Goal: Transaction & Acquisition: Purchase product/service

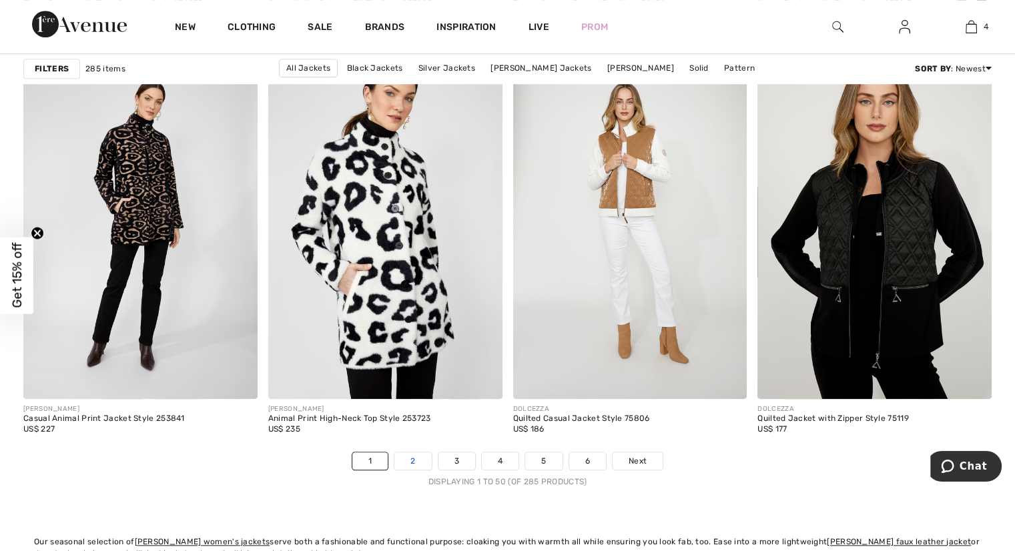
click at [420, 460] on link "2" at bounding box center [412, 461] width 37 height 17
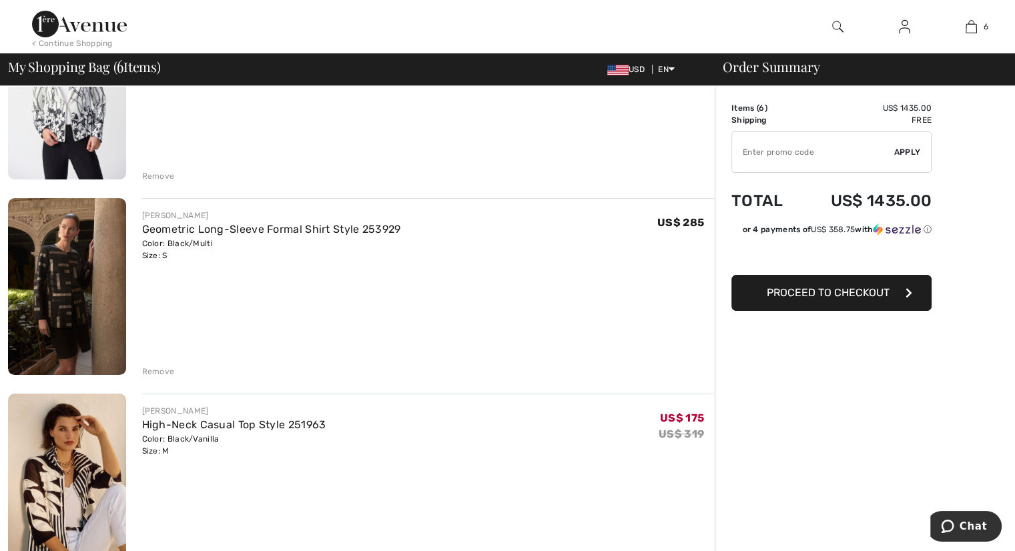
scroll to position [267, 0]
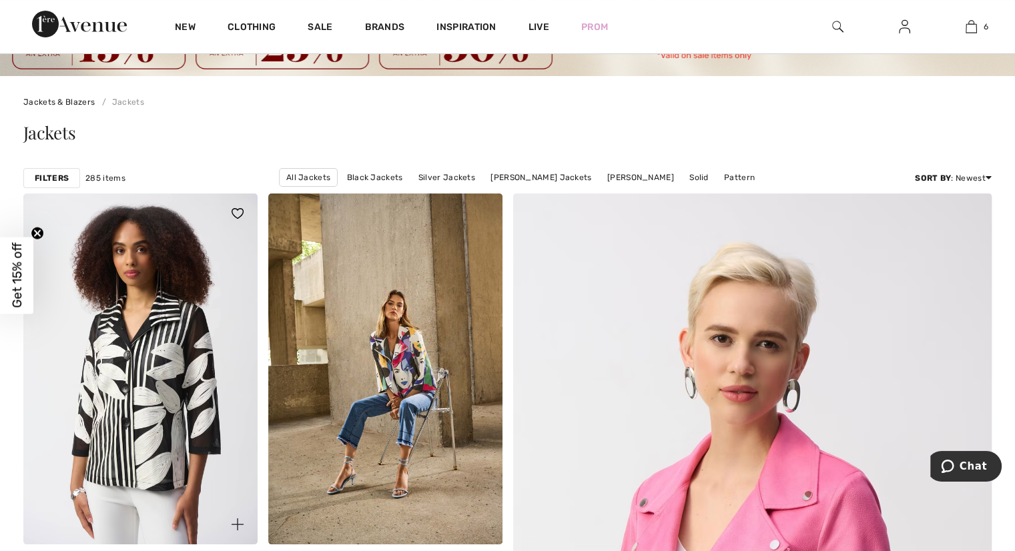
click at [142, 414] on img at bounding box center [140, 369] width 234 height 351
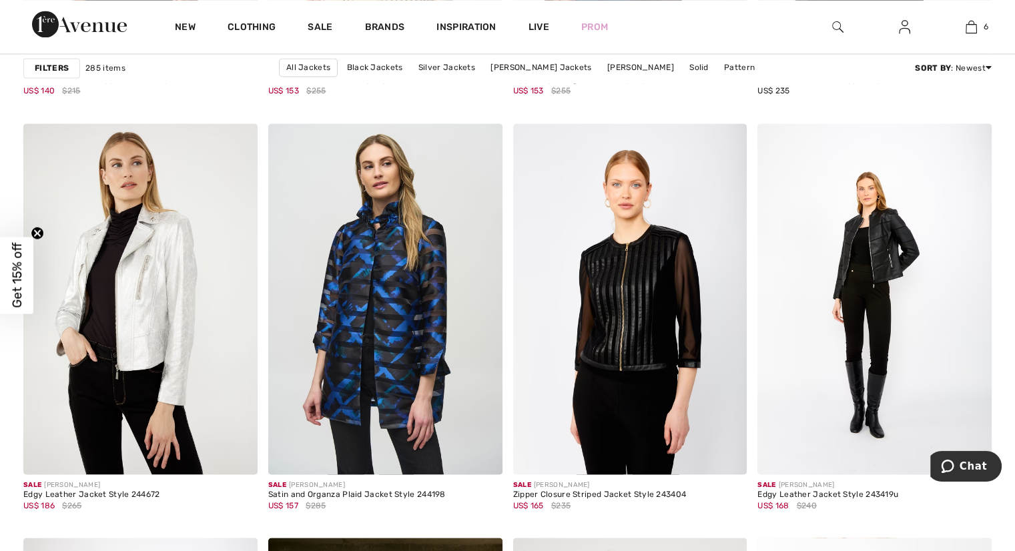
scroll to position [2403, 0]
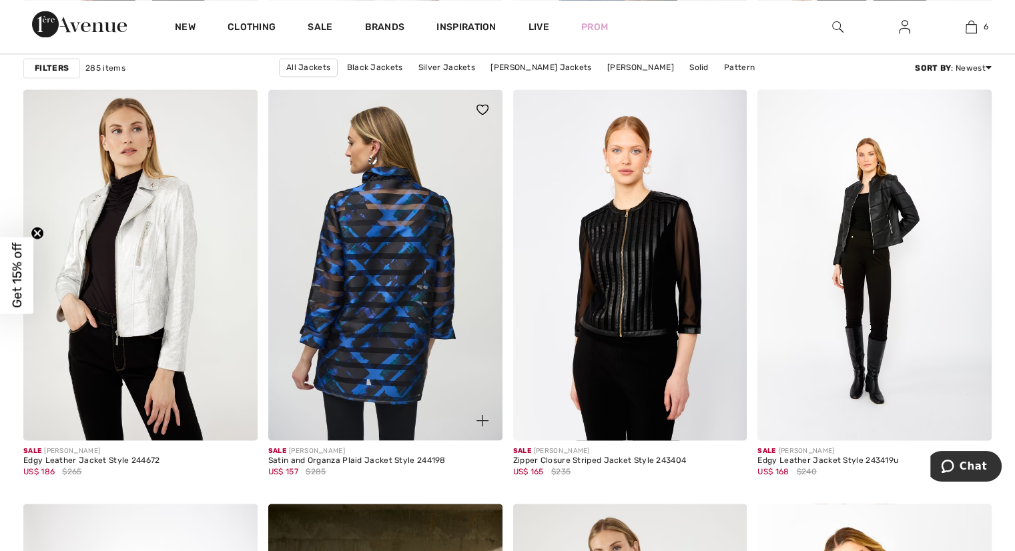
click at [394, 329] on img at bounding box center [385, 264] width 234 height 351
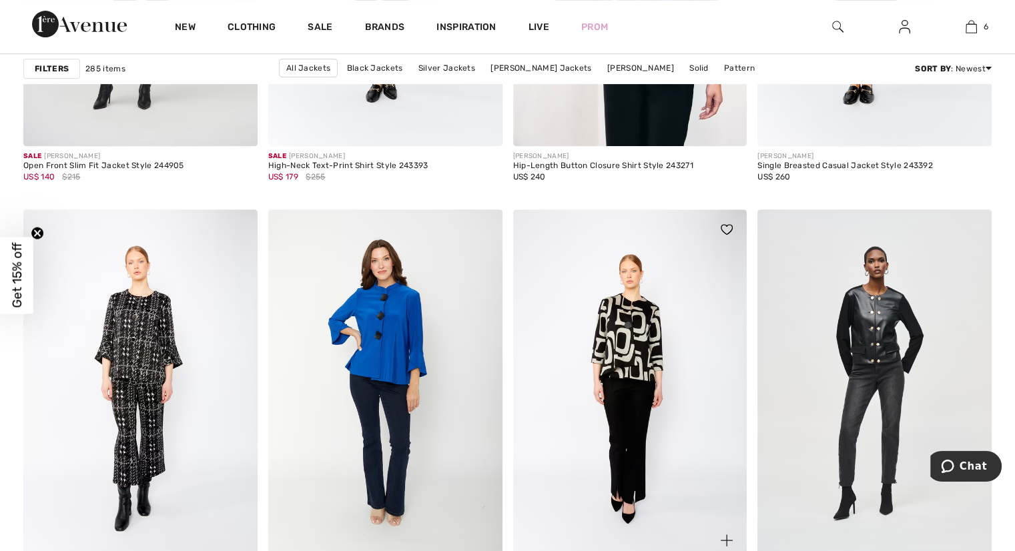
scroll to position [5673, 0]
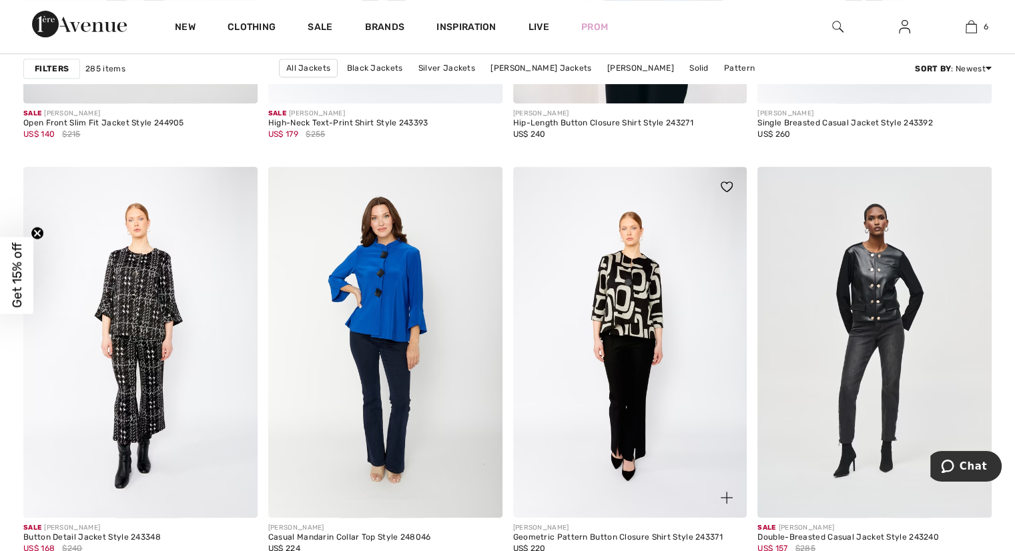
click at [643, 306] on img at bounding box center [630, 342] width 234 height 351
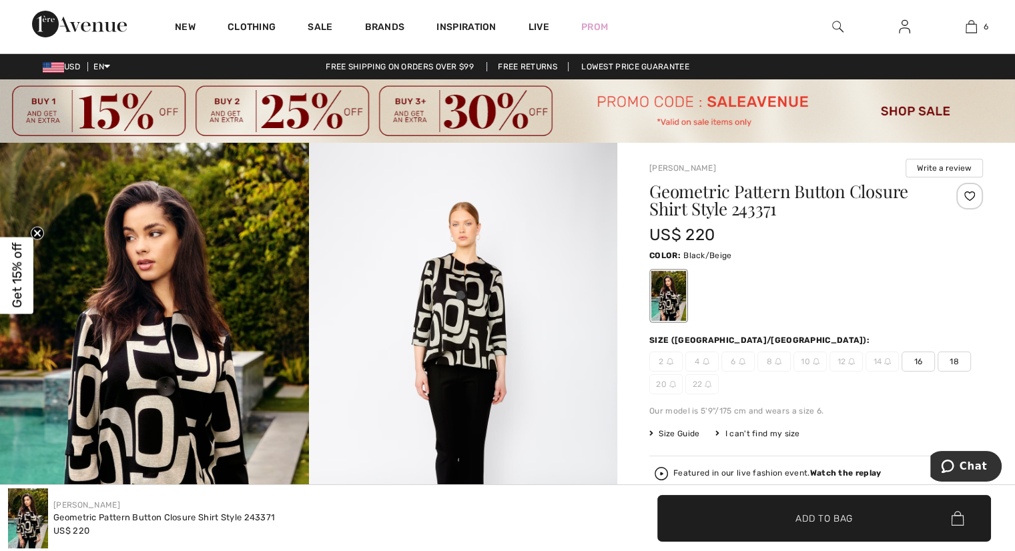
click at [451, 313] on img at bounding box center [463, 374] width 309 height 463
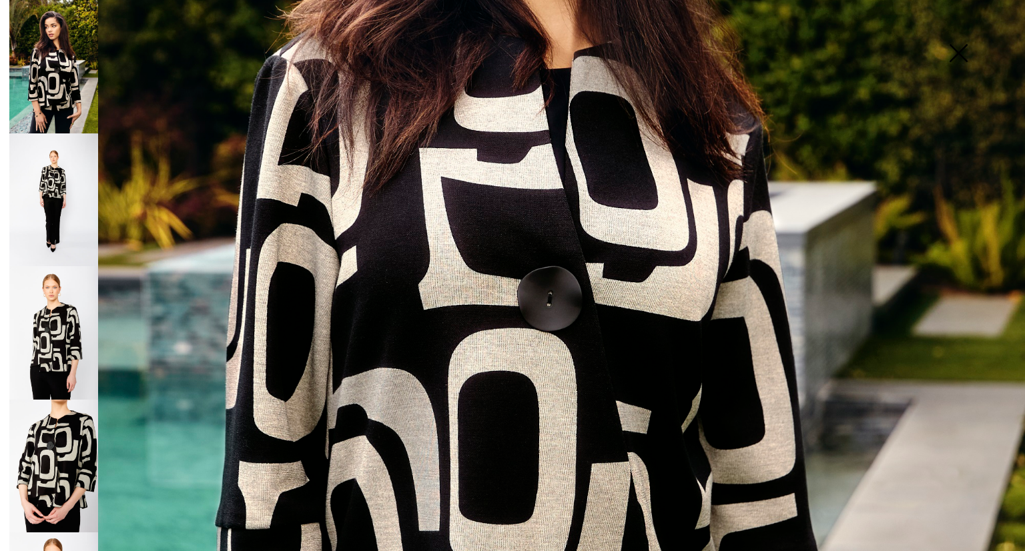
scroll to position [601, 0]
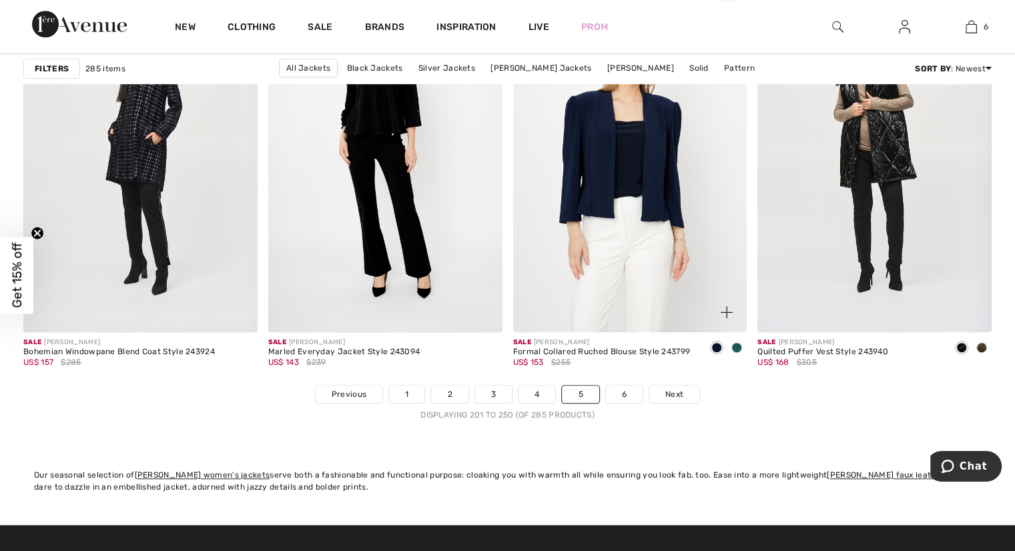
scroll to position [6341, 0]
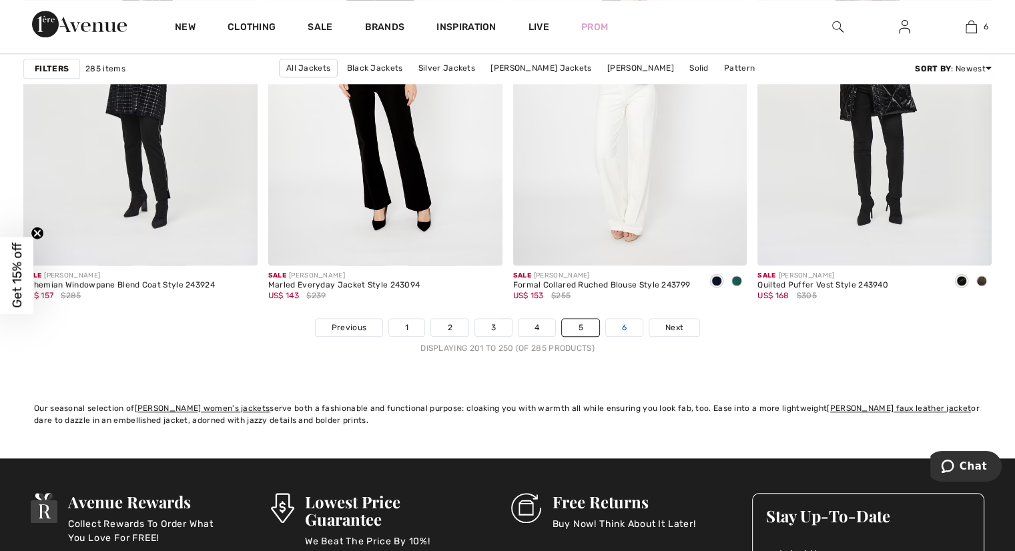
click at [611, 321] on link "6" at bounding box center [624, 327] width 37 height 17
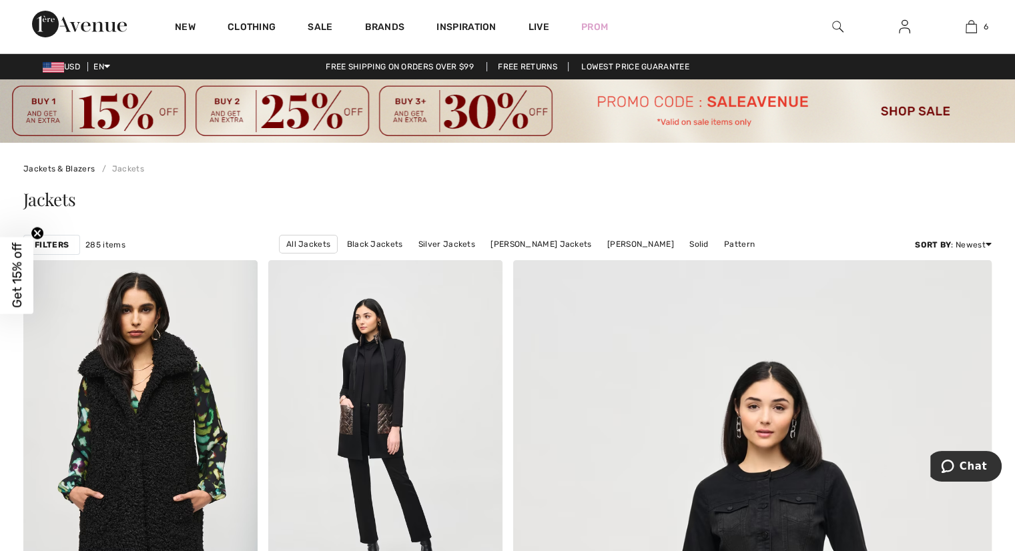
click at [837, 27] on img at bounding box center [837, 27] width 11 height 16
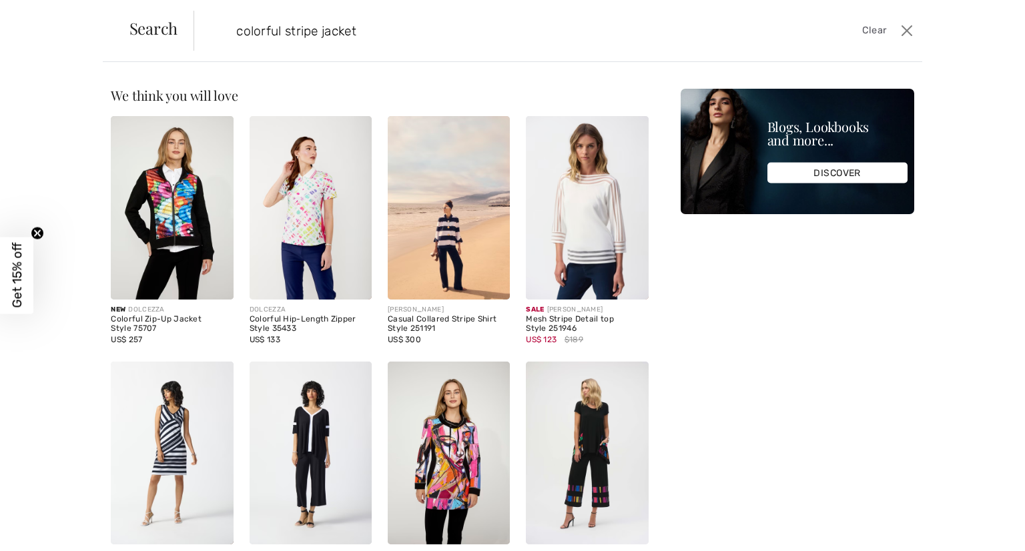
type input "colorful stripe jacket"
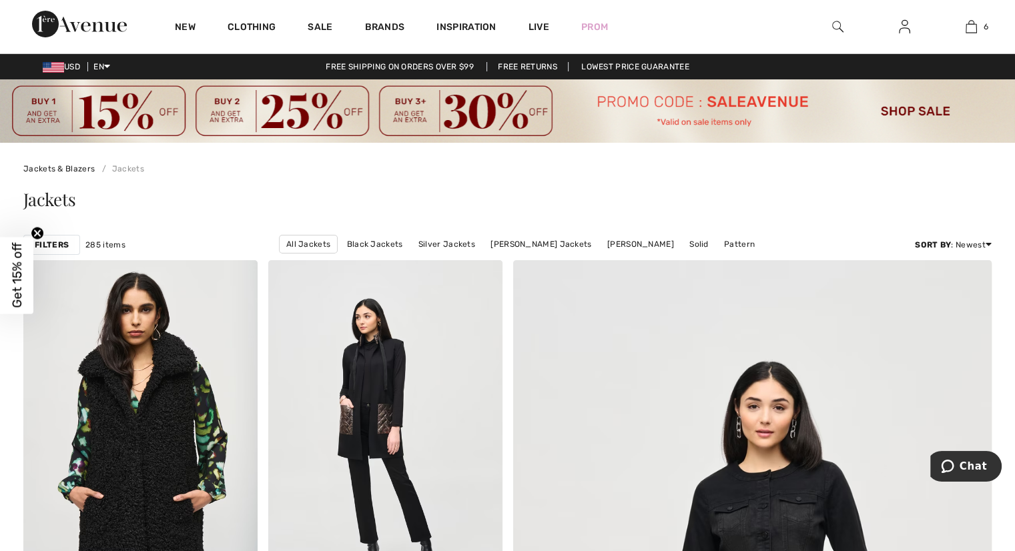
click at [55, 244] on strong "Filters" at bounding box center [52, 245] width 34 height 12
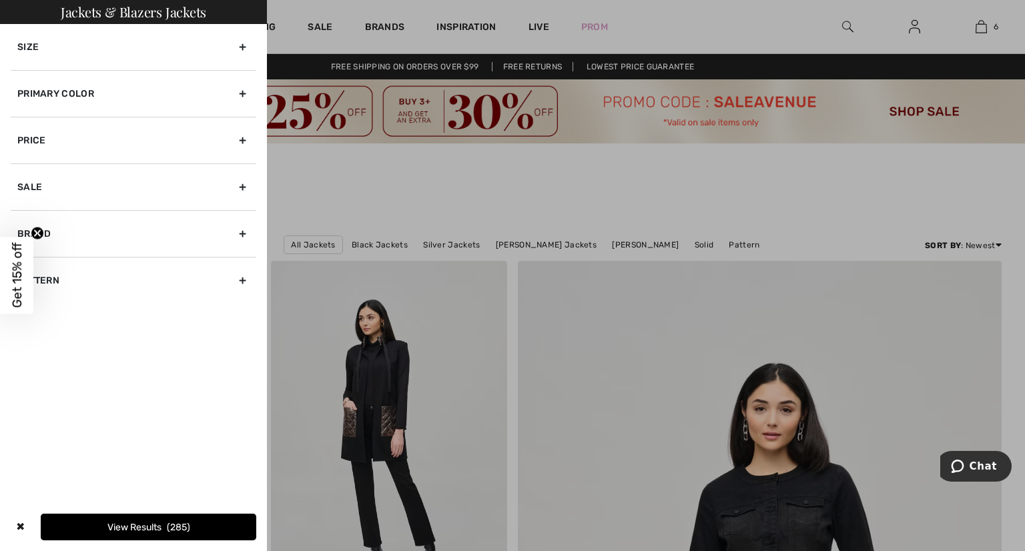
click at [243, 278] on div "Pattern" at bounding box center [134, 280] width 246 height 47
click at [23, 325] on input"] "Pattern" at bounding box center [22, 324] width 10 height 10
checkbox input"] "true"
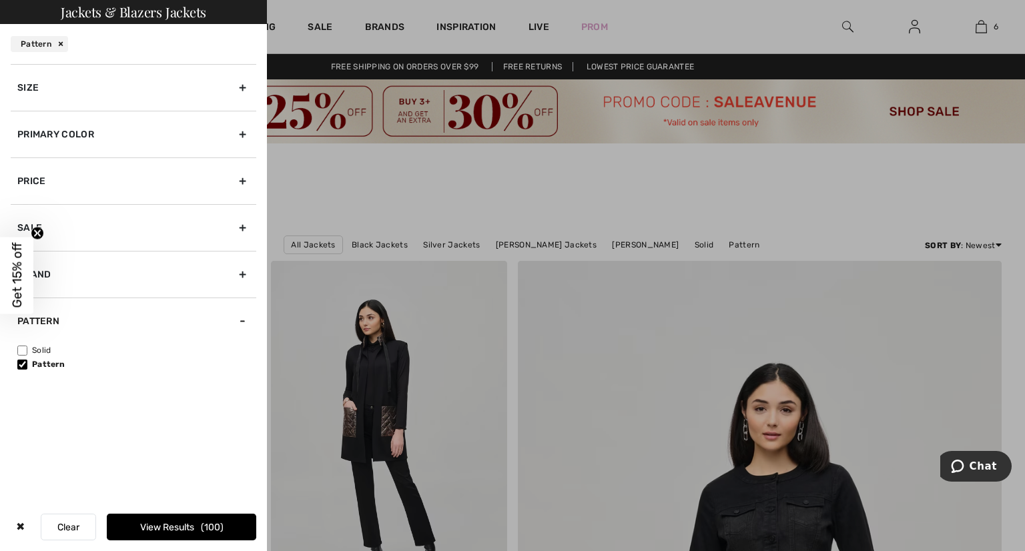
click at [152, 533] on button "View Results 100" at bounding box center [182, 527] width 150 height 27
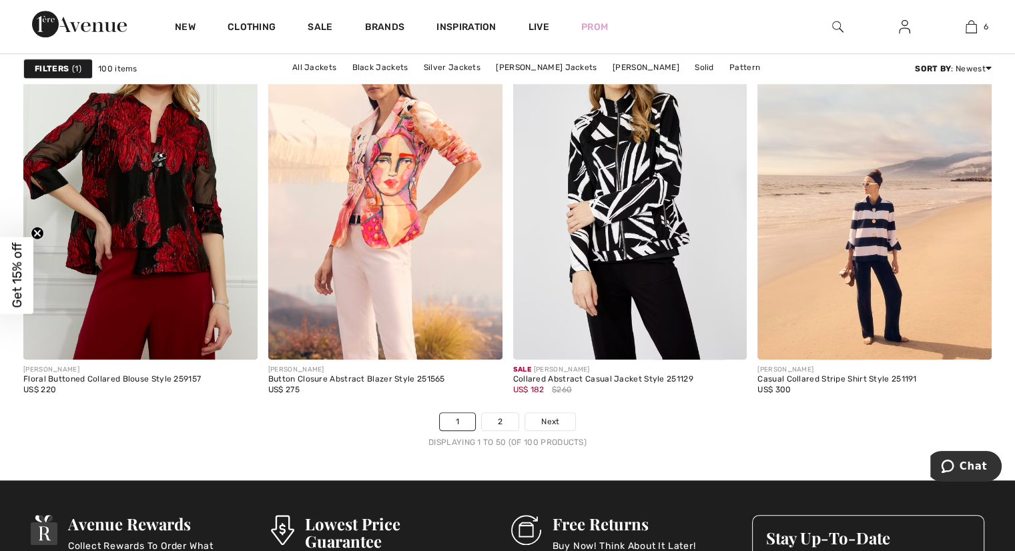
scroll to position [6274, 0]
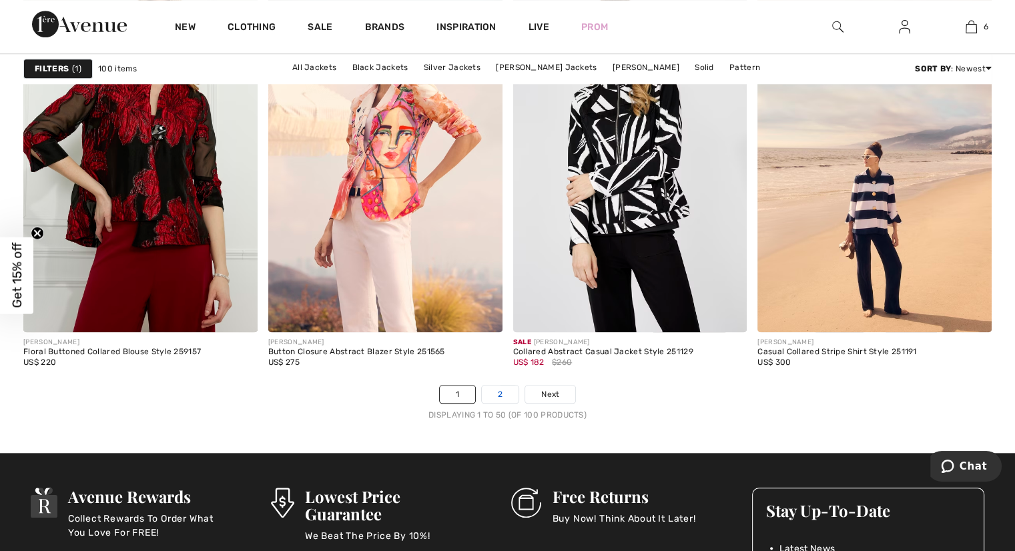
click at [502, 391] on link "2" at bounding box center [500, 394] width 37 height 17
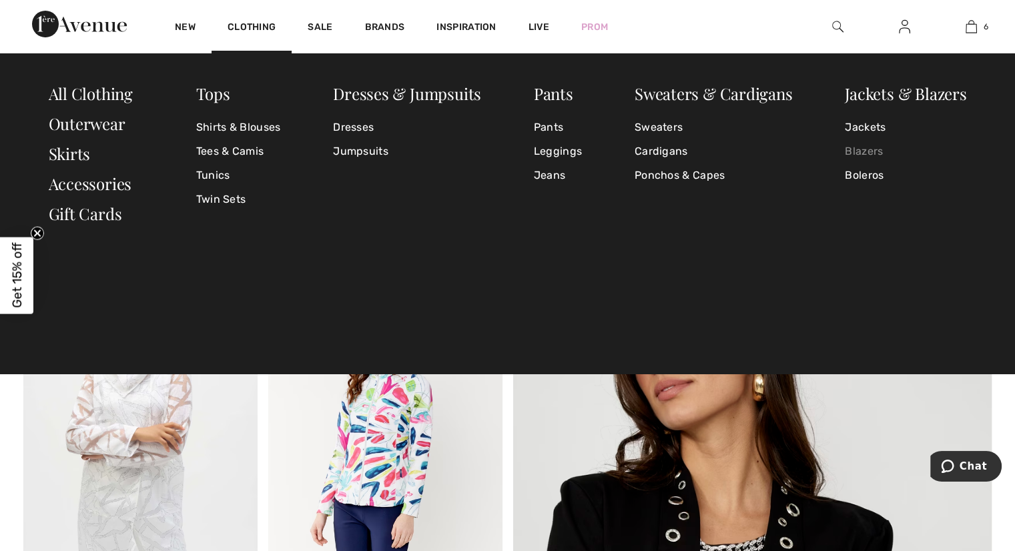
click at [866, 153] on link "Blazers" at bounding box center [905, 151] width 121 height 24
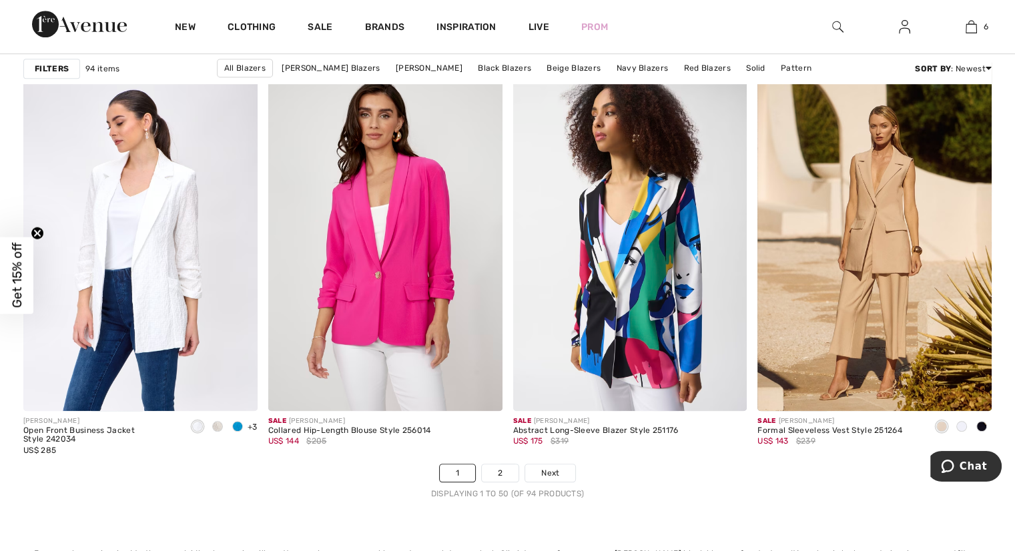
scroll to position [6207, 0]
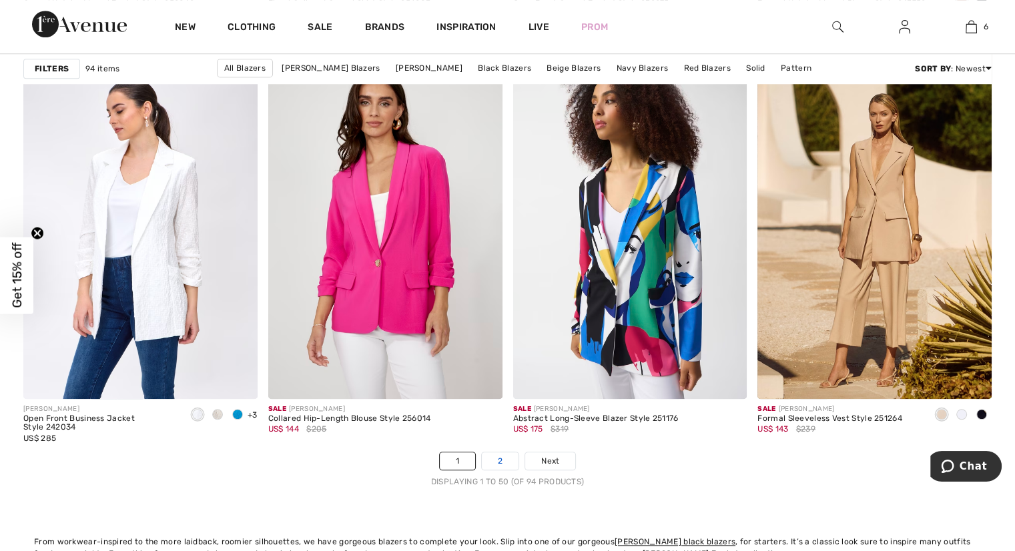
click at [505, 461] on link "2" at bounding box center [500, 461] width 37 height 17
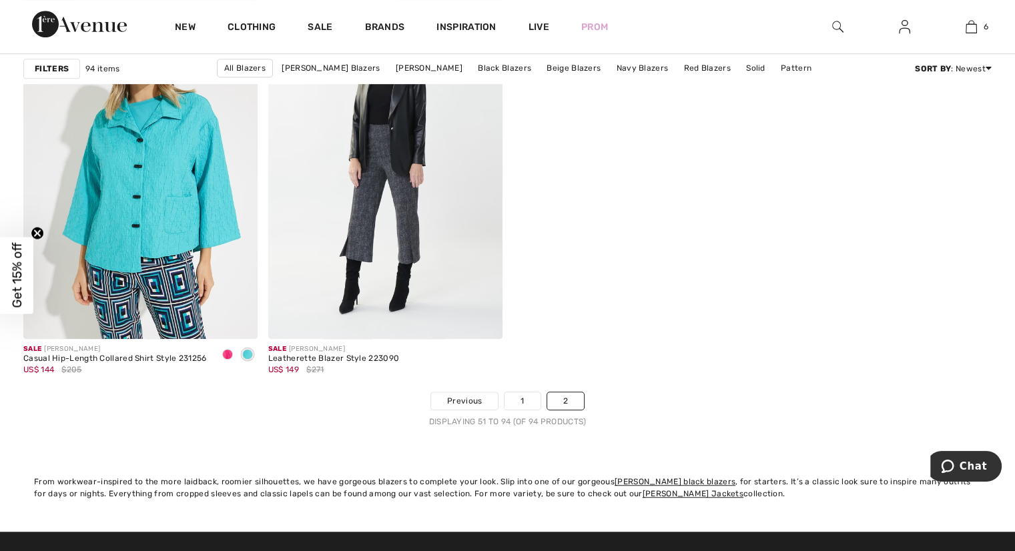
scroll to position [5940, 0]
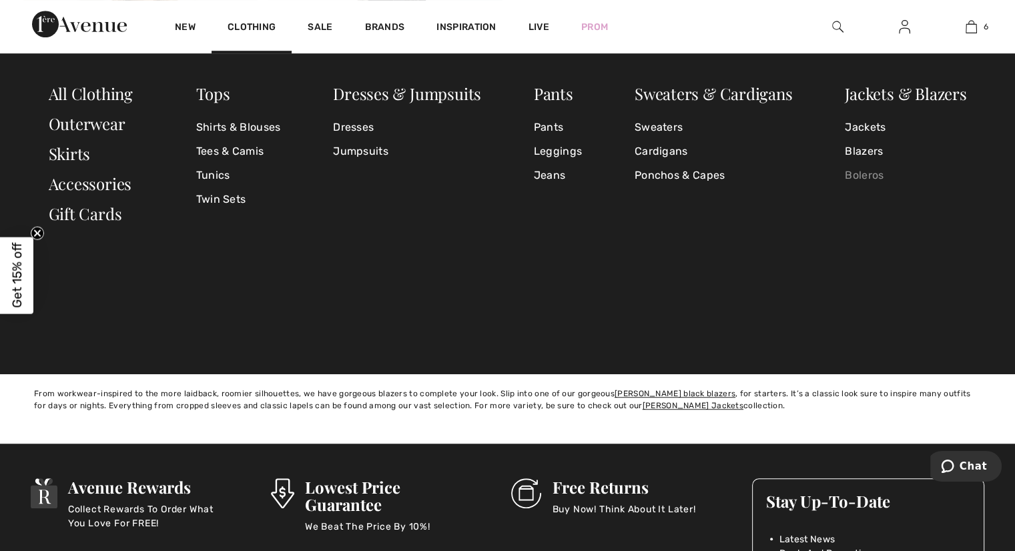
click at [874, 177] on link "Boleros" at bounding box center [905, 176] width 121 height 24
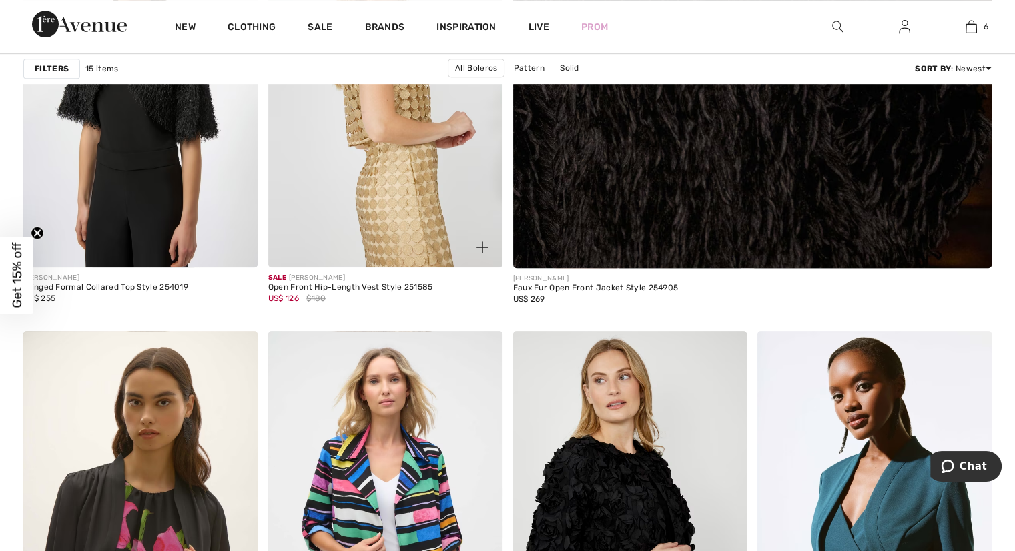
scroll to position [868, 0]
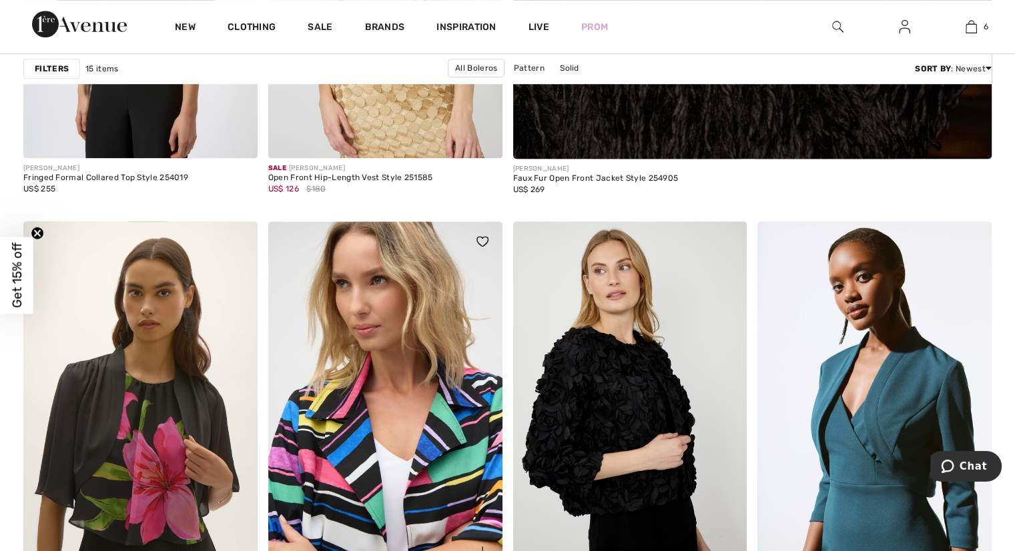
click at [462, 419] on img at bounding box center [385, 397] width 234 height 351
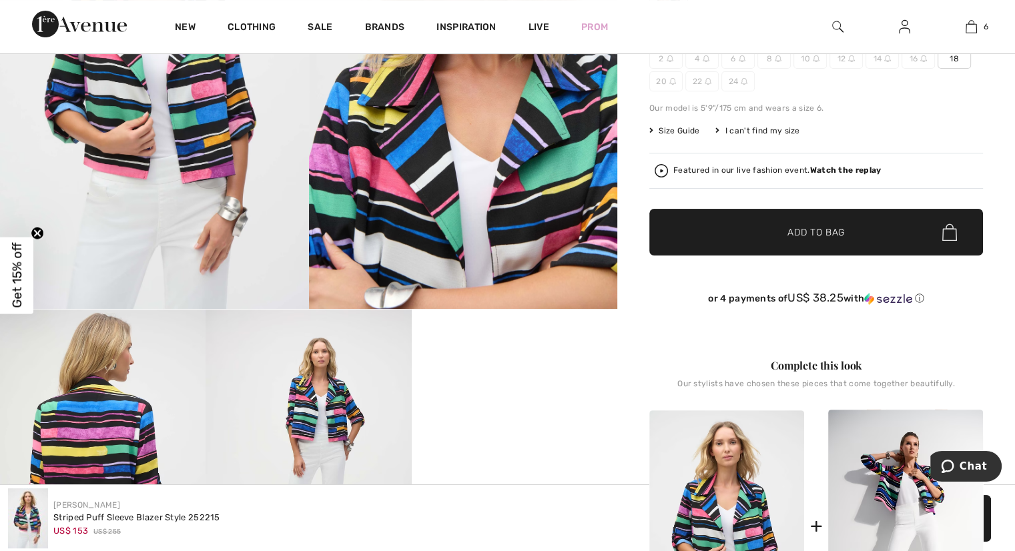
scroll to position [334, 0]
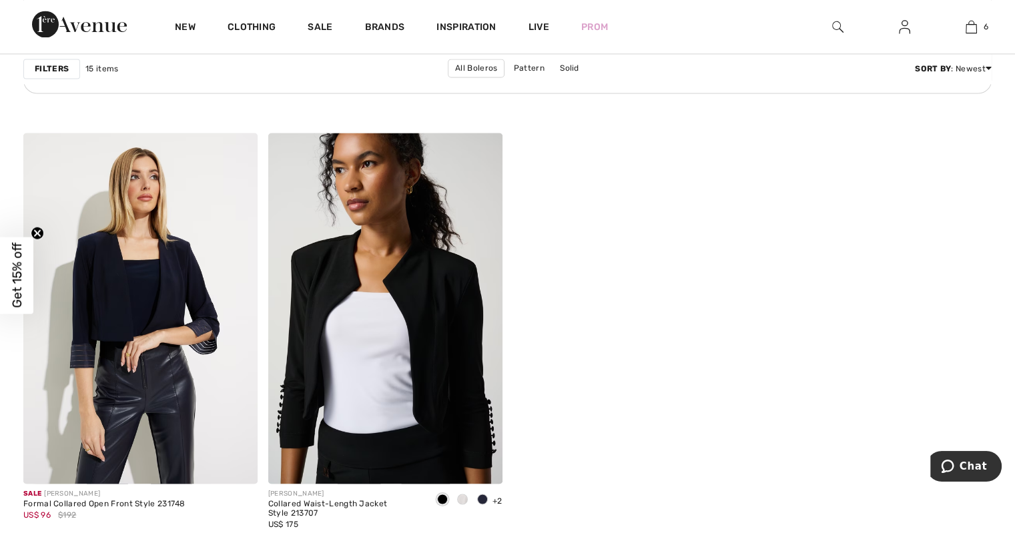
scroll to position [1936, 0]
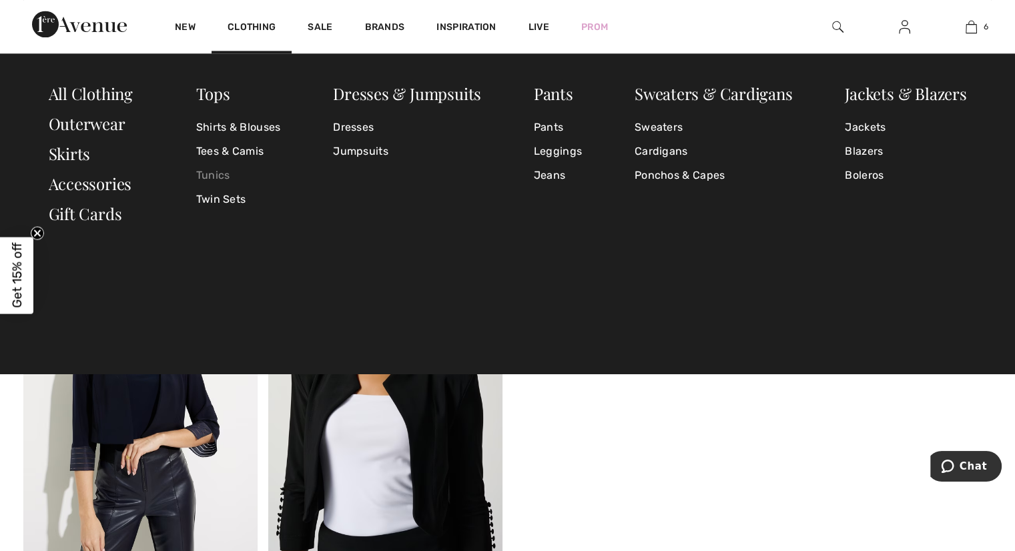
click at [216, 174] on link "Tunics" at bounding box center [238, 176] width 85 height 24
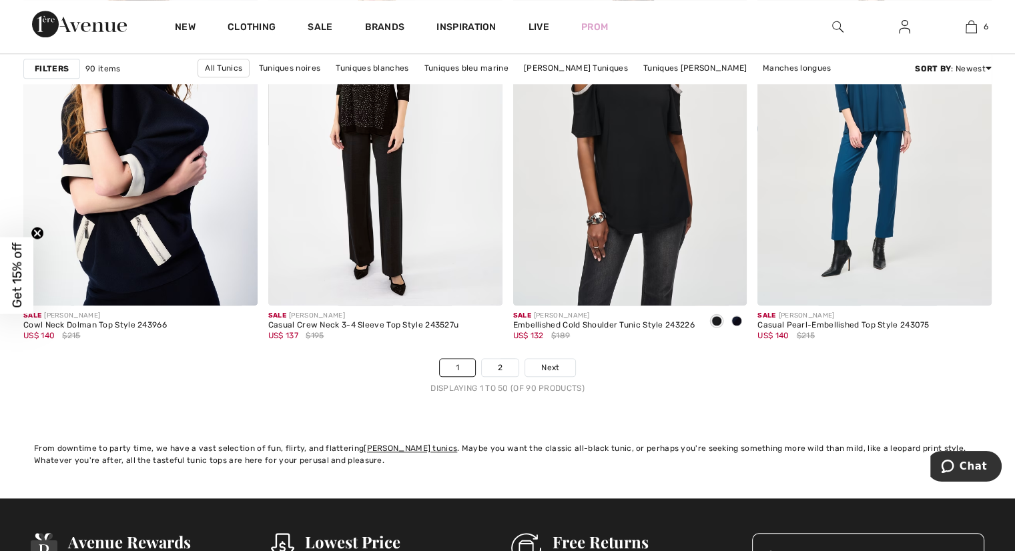
scroll to position [6341, 0]
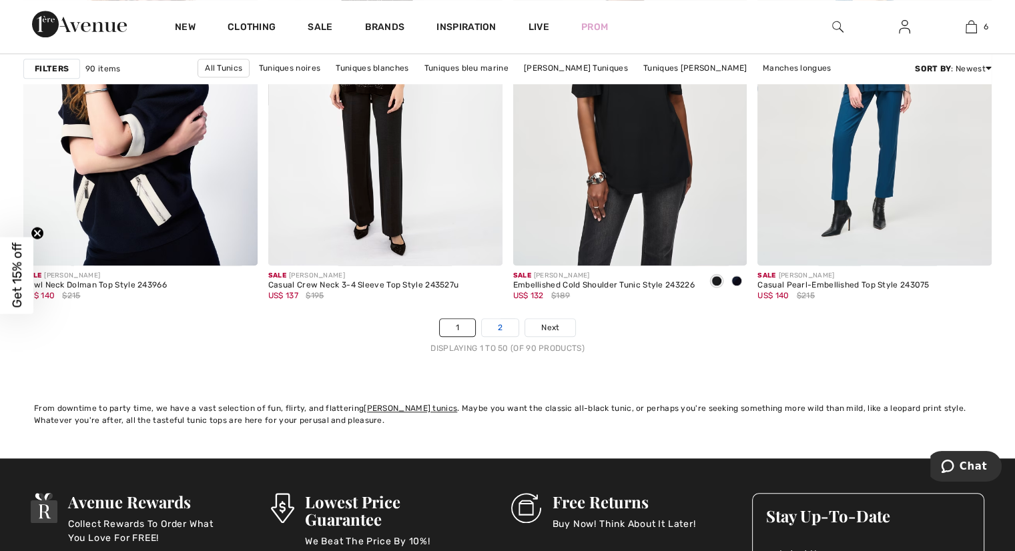
click at [503, 326] on link "2" at bounding box center [500, 327] width 37 height 17
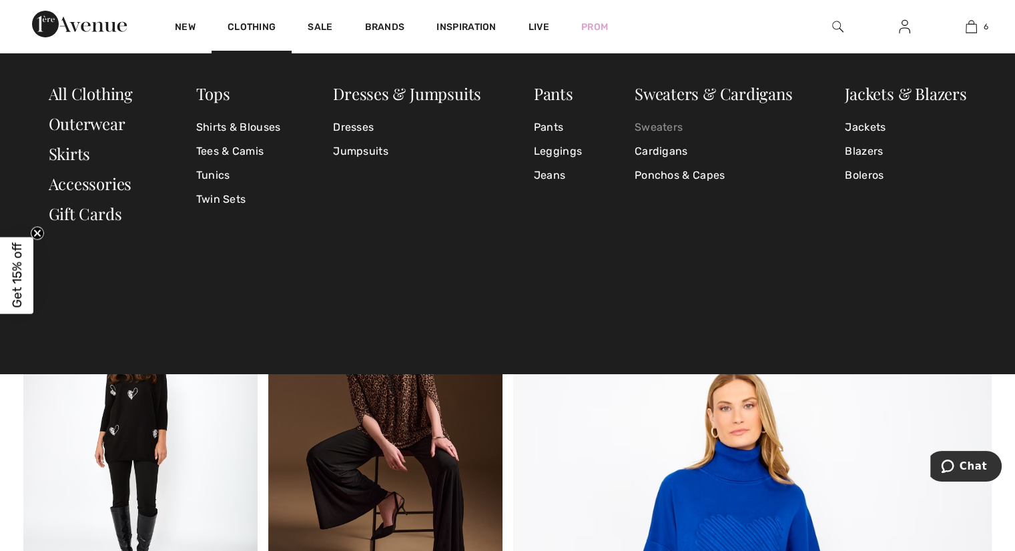
click at [667, 128] on link "Sweaters" at bounding box center [714, 127] width 158 height 24
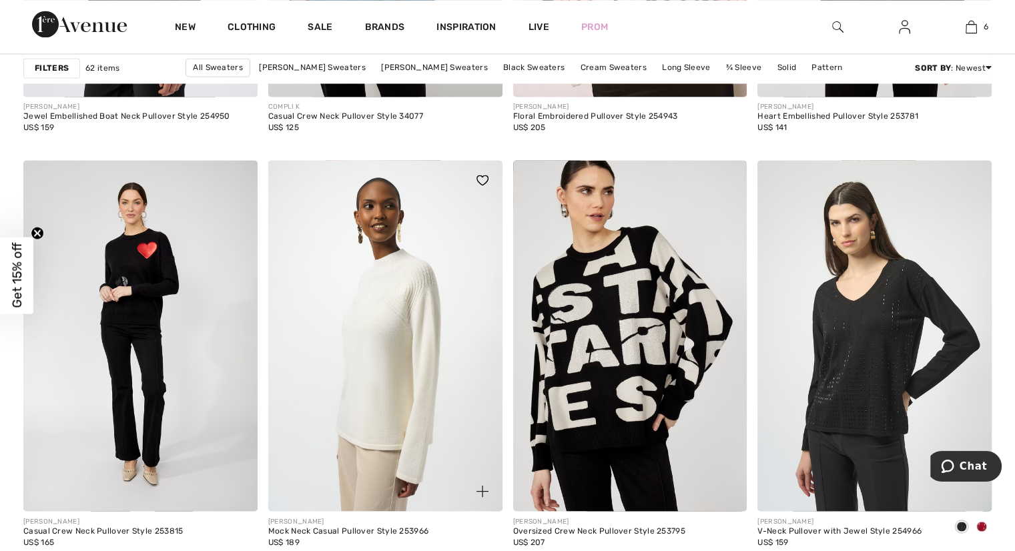
scroll to position [2336, 0]
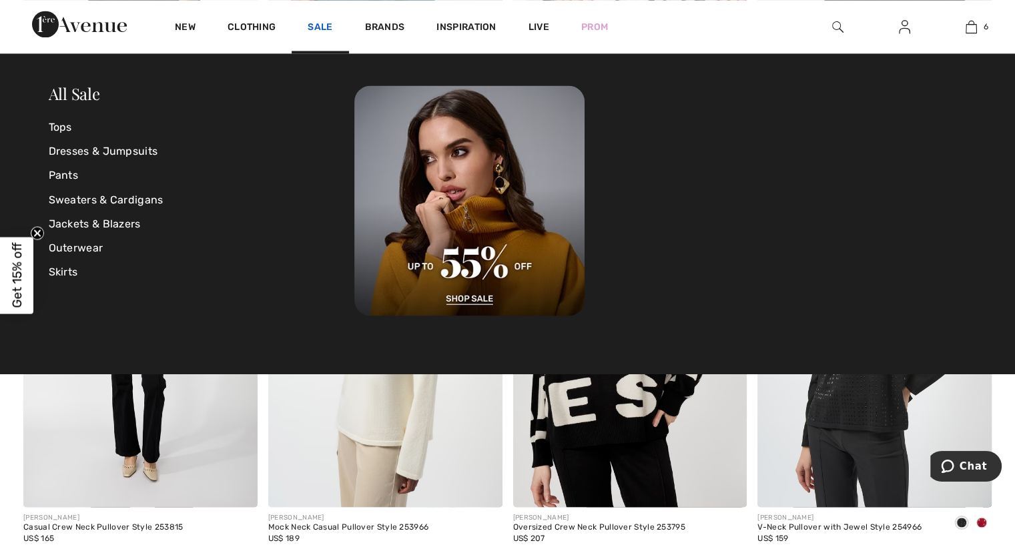
click at [322, 28] on link "Sale" at bounding box center [320, 28] width 25 height 14
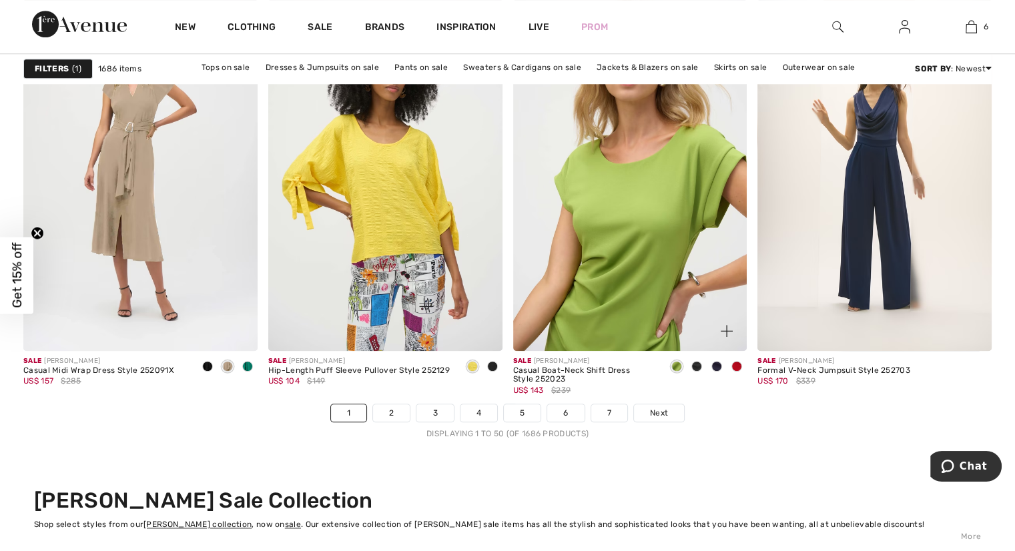
scroll to position [6341, 0]
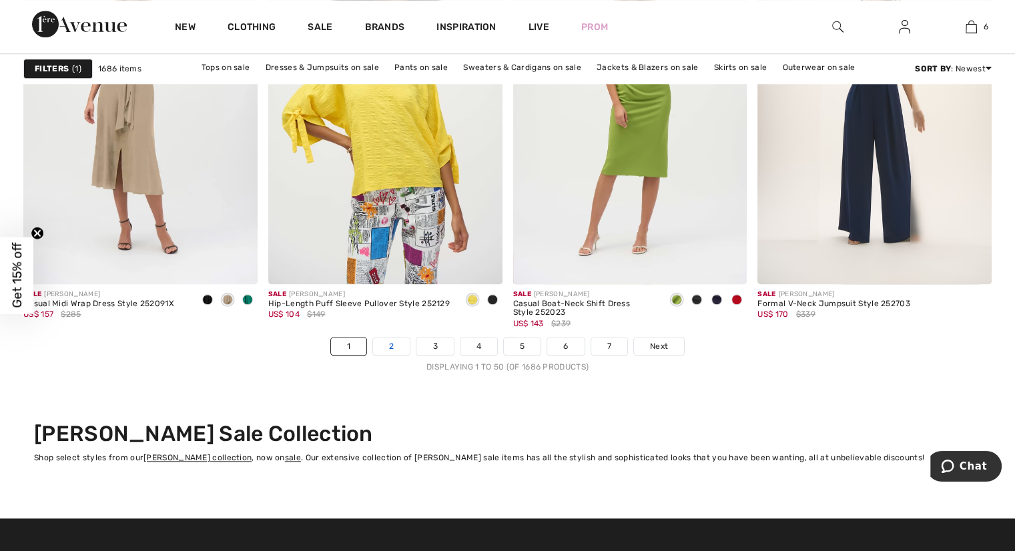
click at [397, 342] on link "2" at bounding box center [391, 346] width 37 height 17
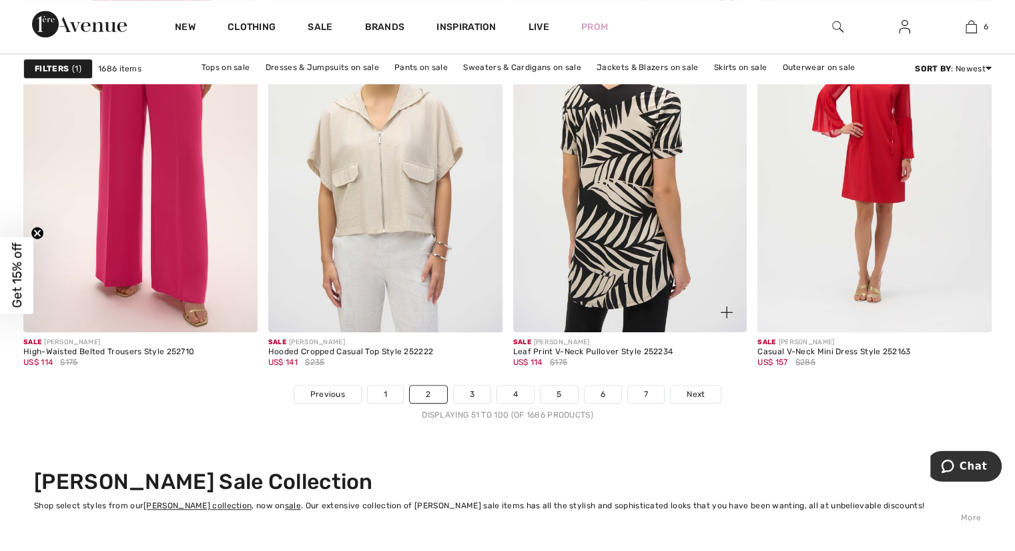
scroll to position [6341, 0]
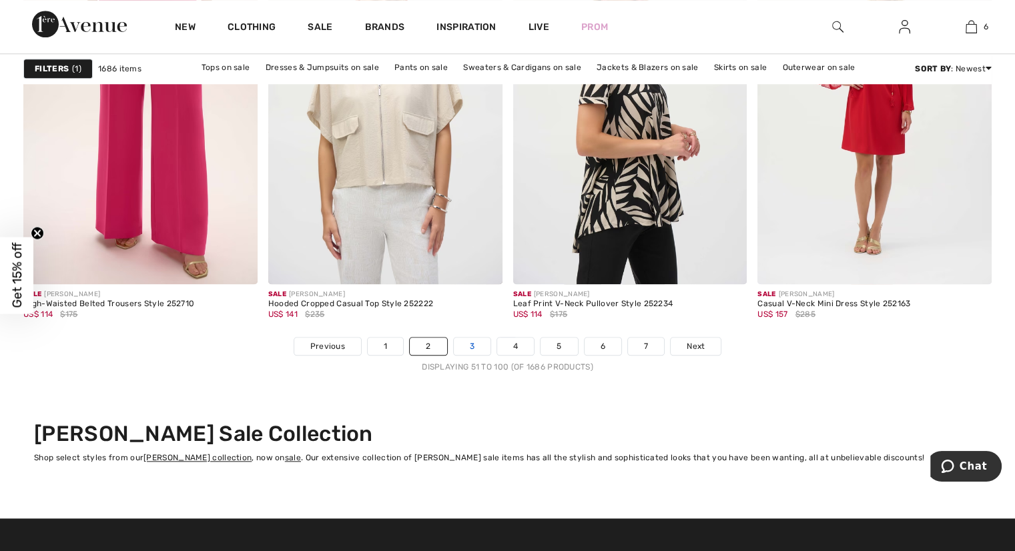
click at [473, 346] on link "3" at bounding box center [472, 346] width 37 height 17
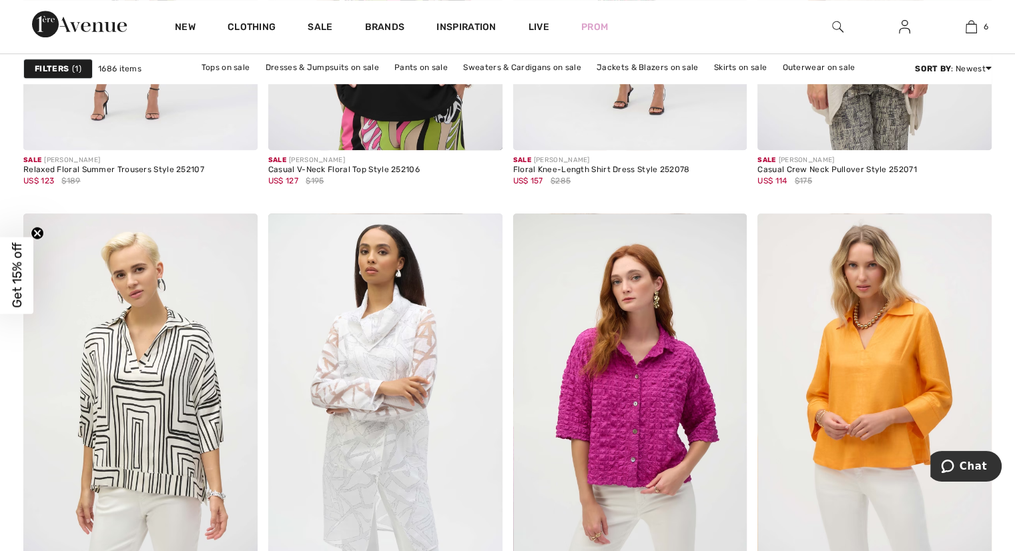
scroll to position [6207, 0]
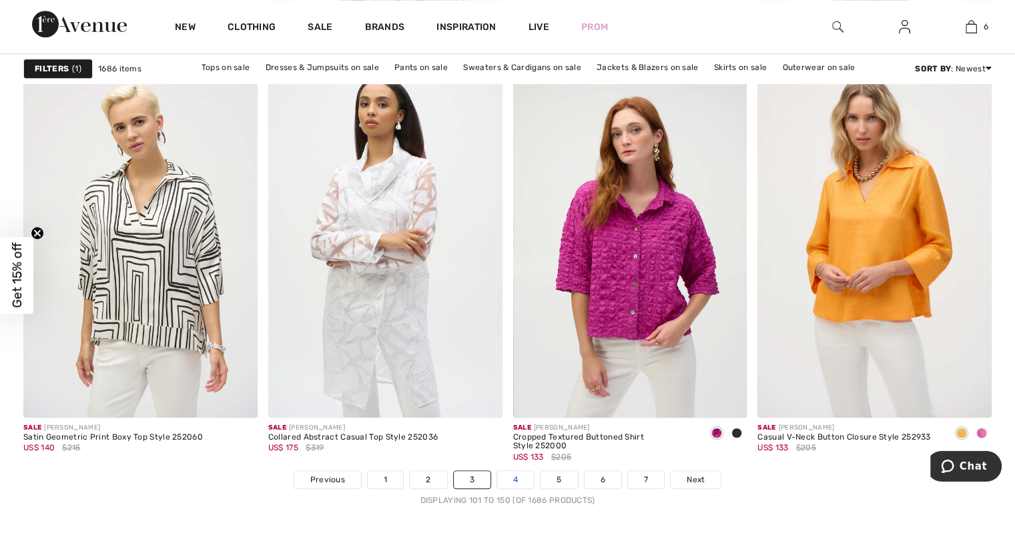
click at [515, 481] on link "4" at bounding box center [515, 479] width 37 height 17
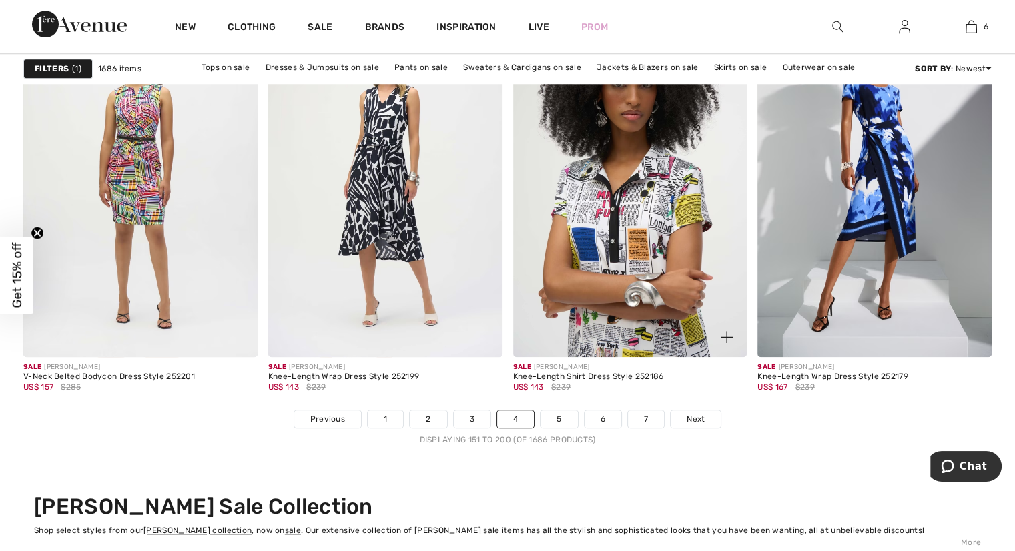
scroll to position [6274, 0]
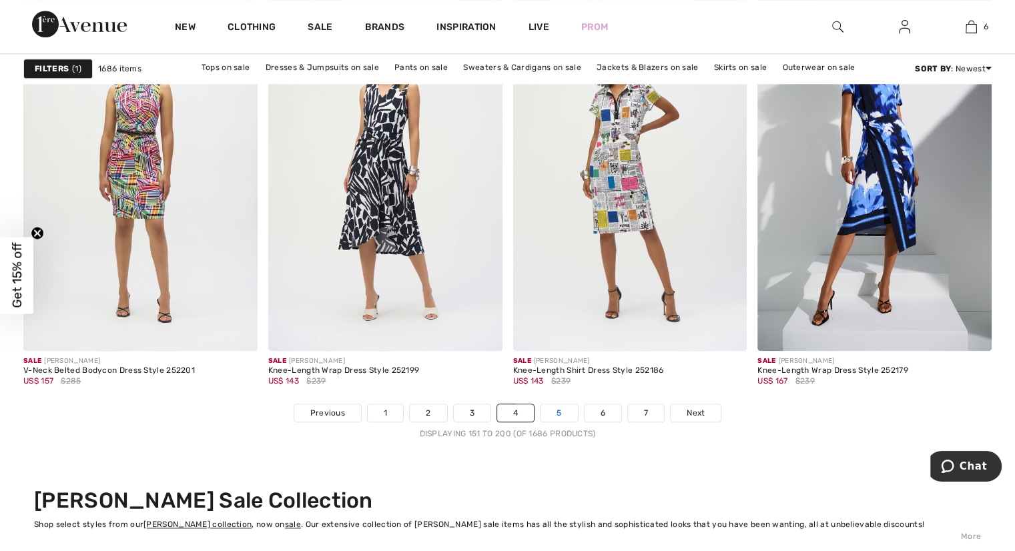
click at [553, 410] on link "5" at bounding box center [559, 412] width 37 height 17
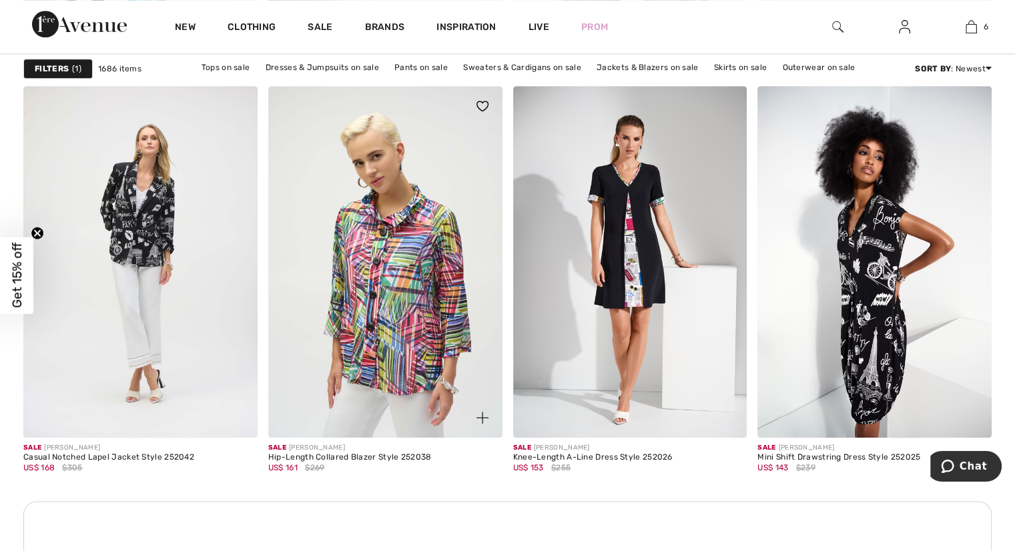
scroll to position [1468, 0]
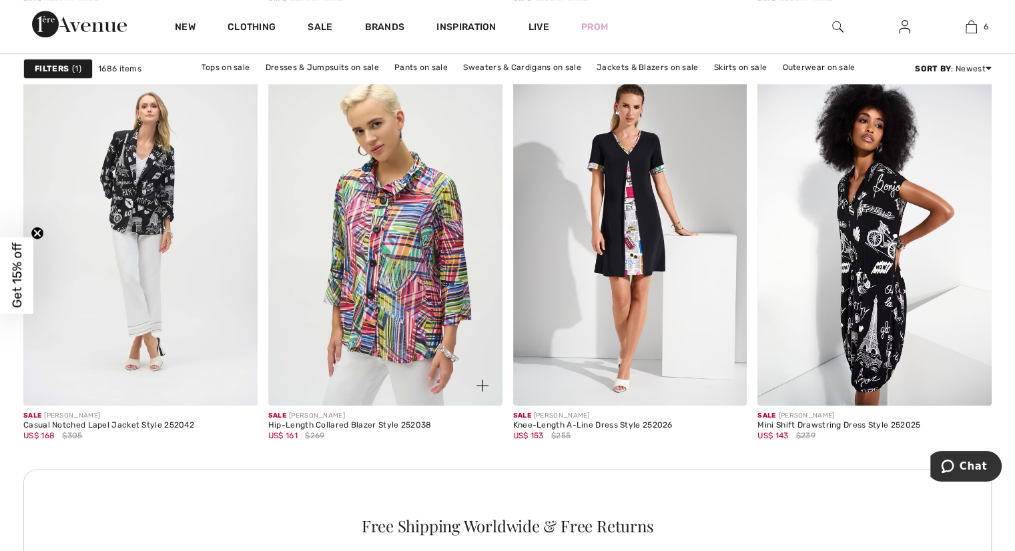
click at [398, 284] on img at bounding box center [385, 229] width 234 height 351
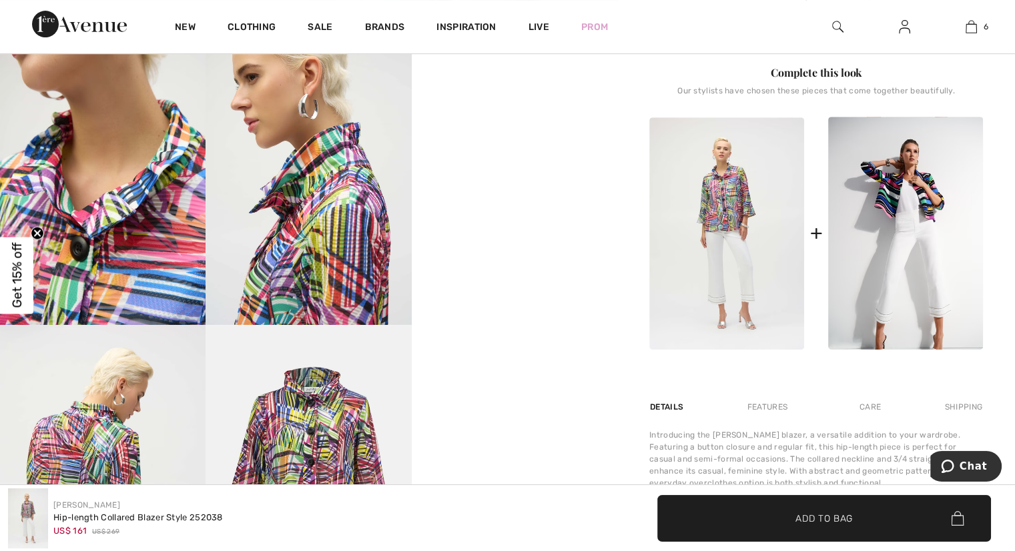
scroll to position [601, 0]
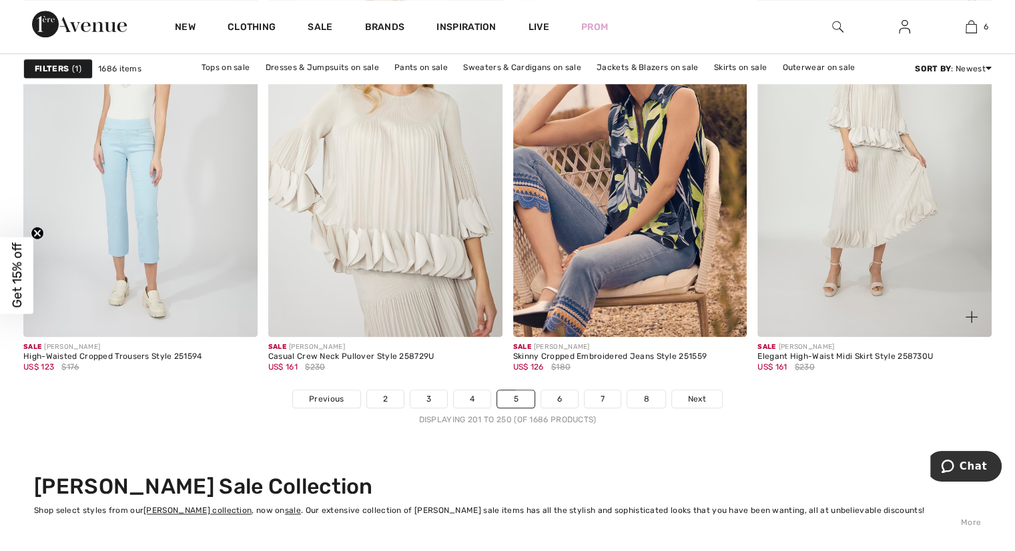
scroll to position [6407, 0]
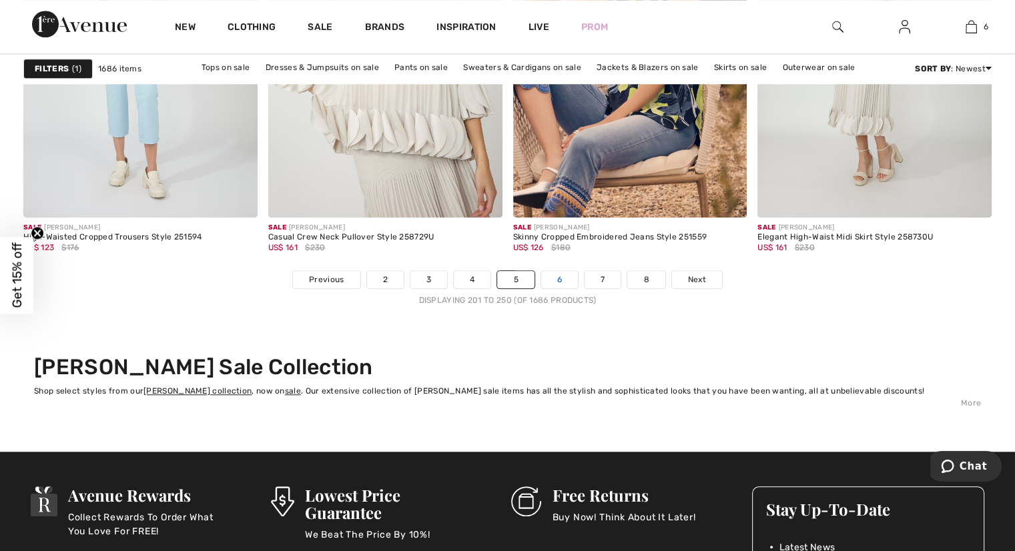
click at [554, 274] on link "6" at bounding box center [559, 279] width 37 height 17
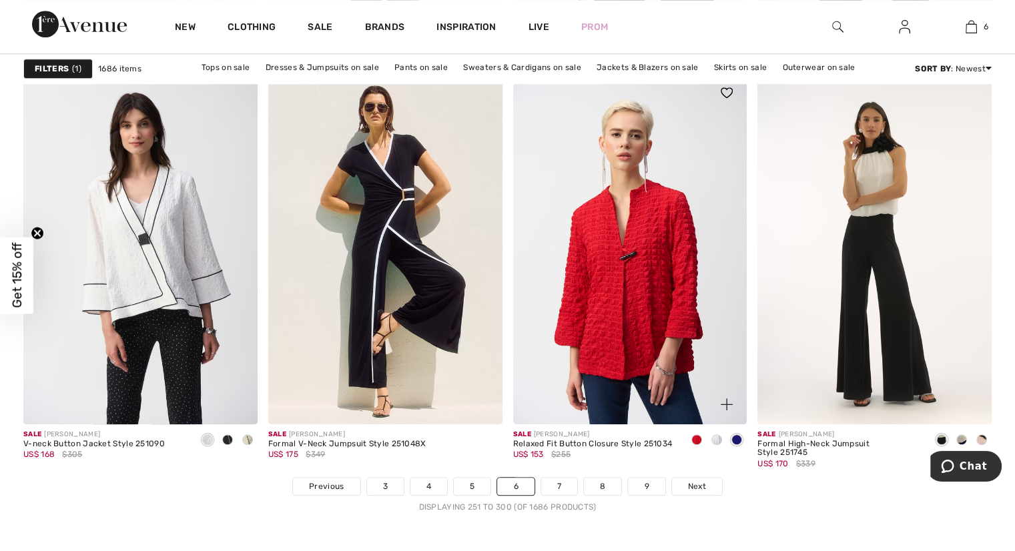
scroll to position [6207, 0]
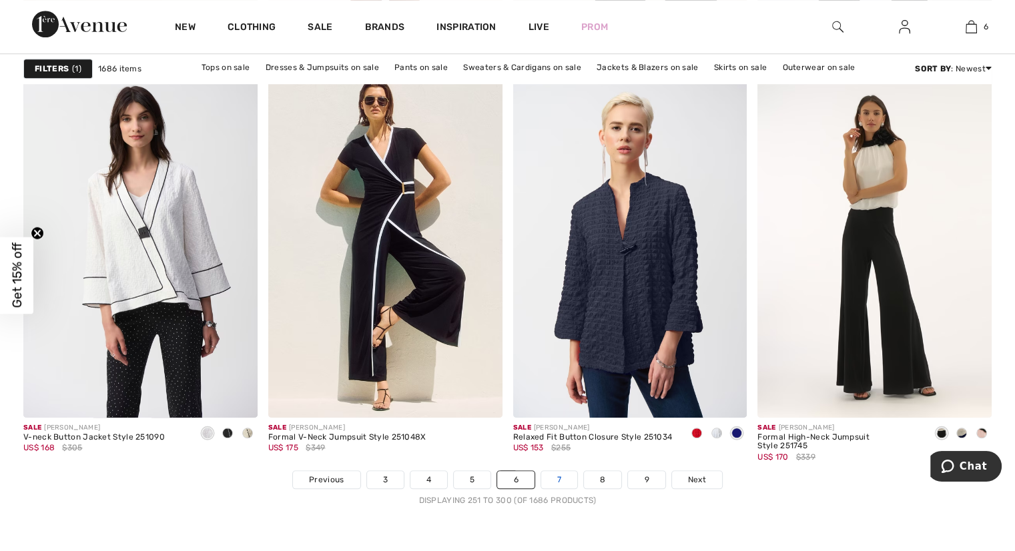
click at [563, 481] on link "7" at bounding box center [559, 479] width 36 height 17
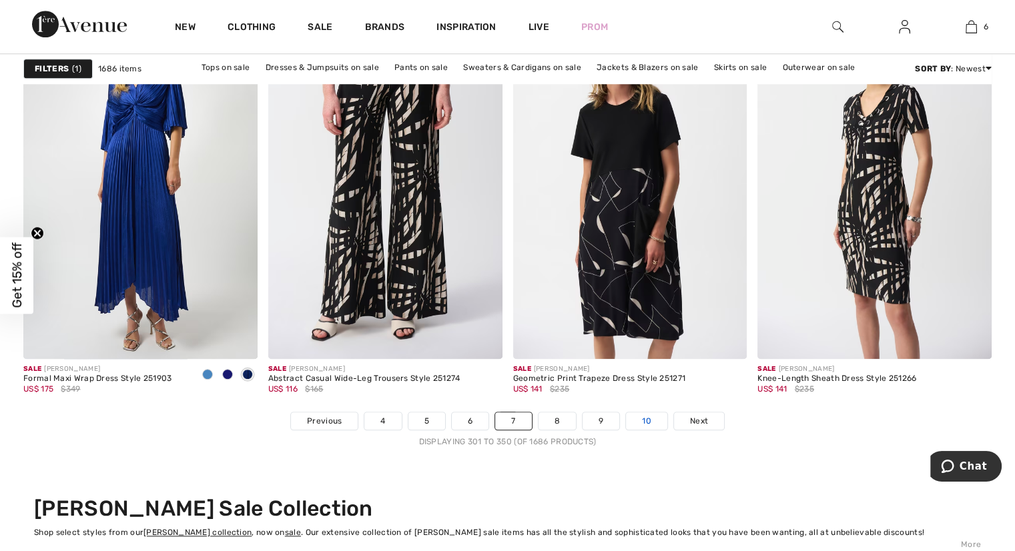
scroll to position [6274, 0]
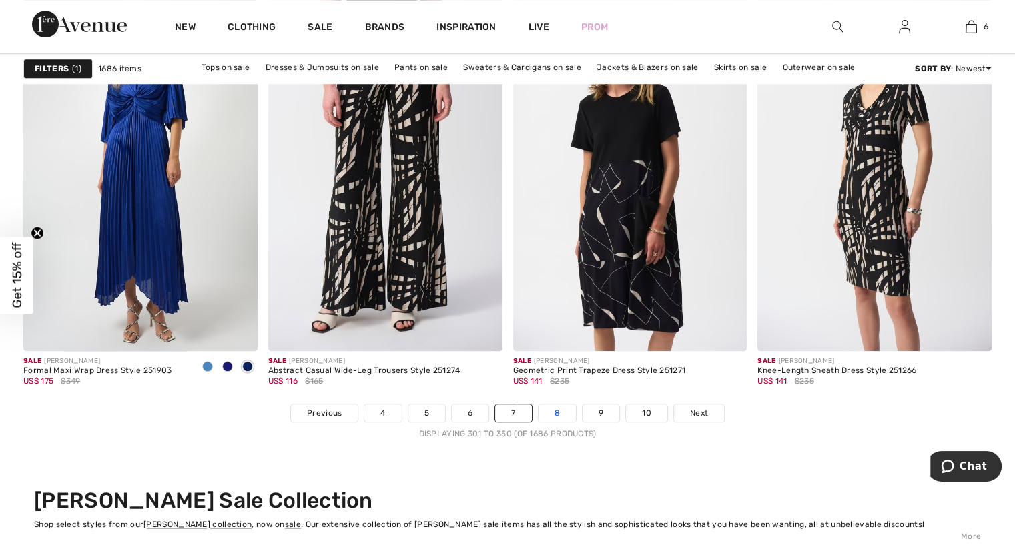
click at [565, 412] on link "8" at bounding box center [557, 412] width 37 height 17
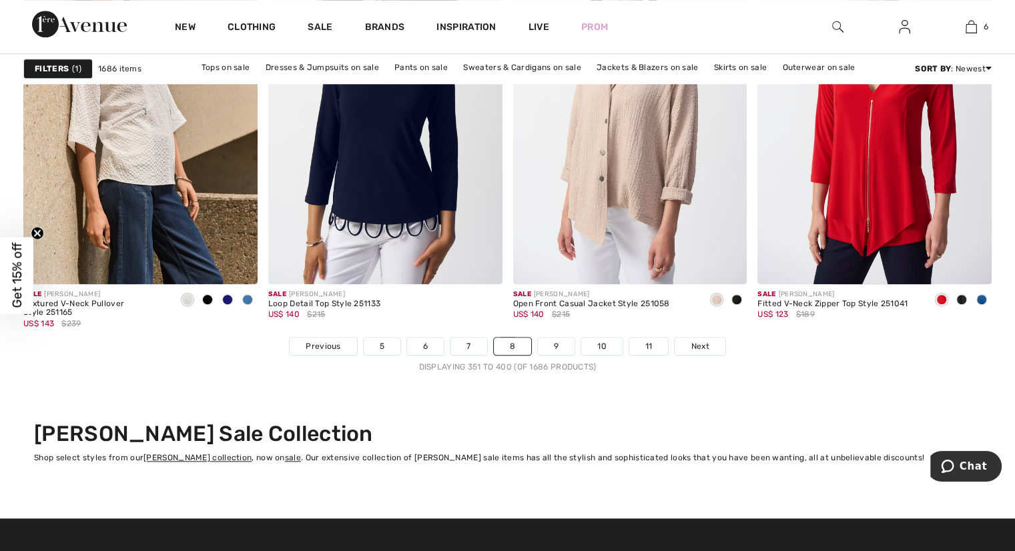
scroll to position [6407, 0]
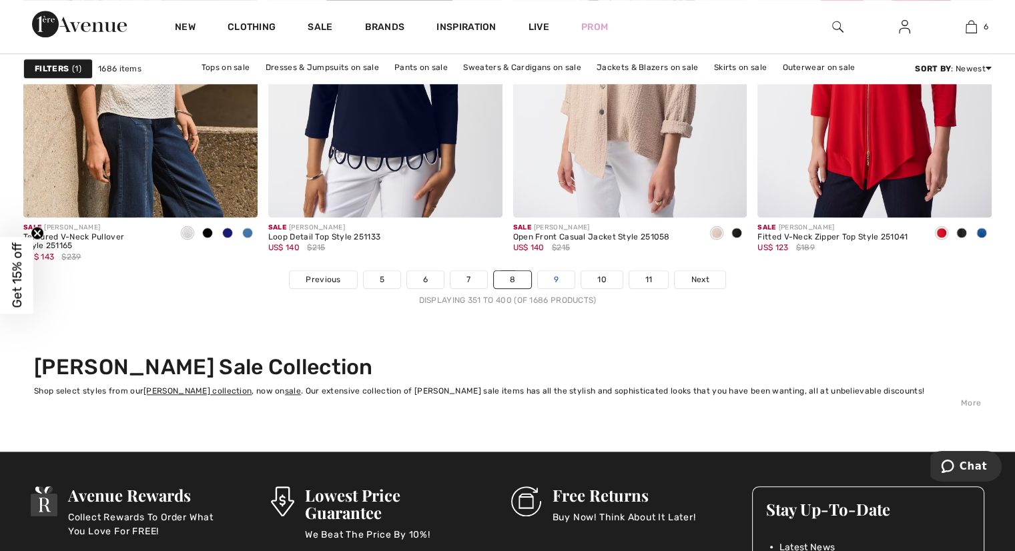
click at [559, 276] on link "9" at bounding box center [556, 279] width 37 height 17
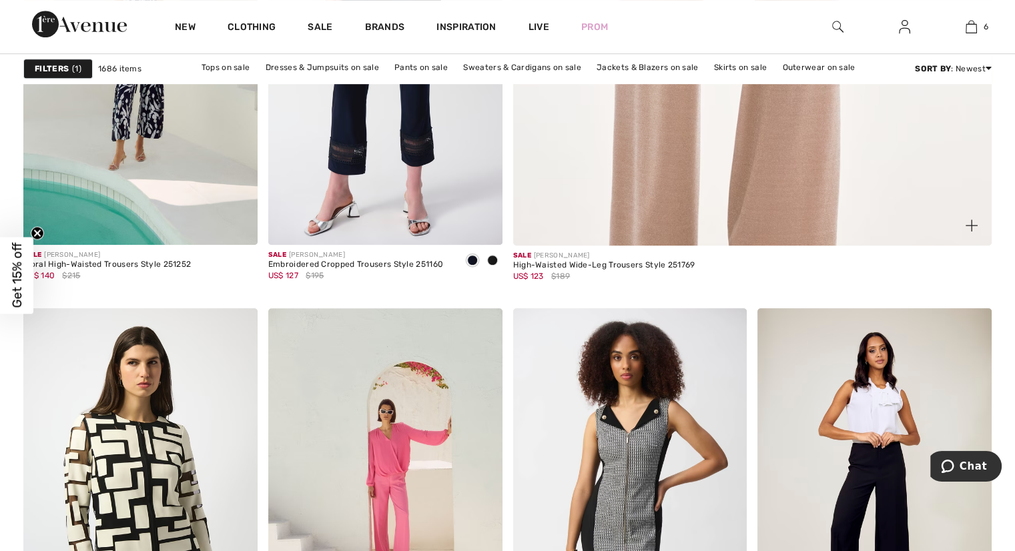
scroll to position [1068, 0]
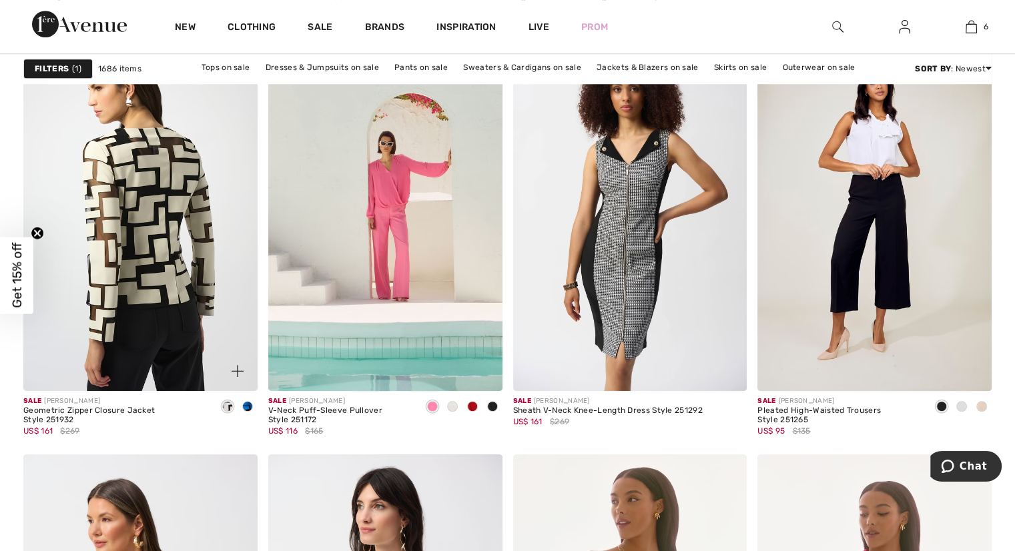
click at [167, 274] on img at bounding box center [140, 215] width 234 height 351
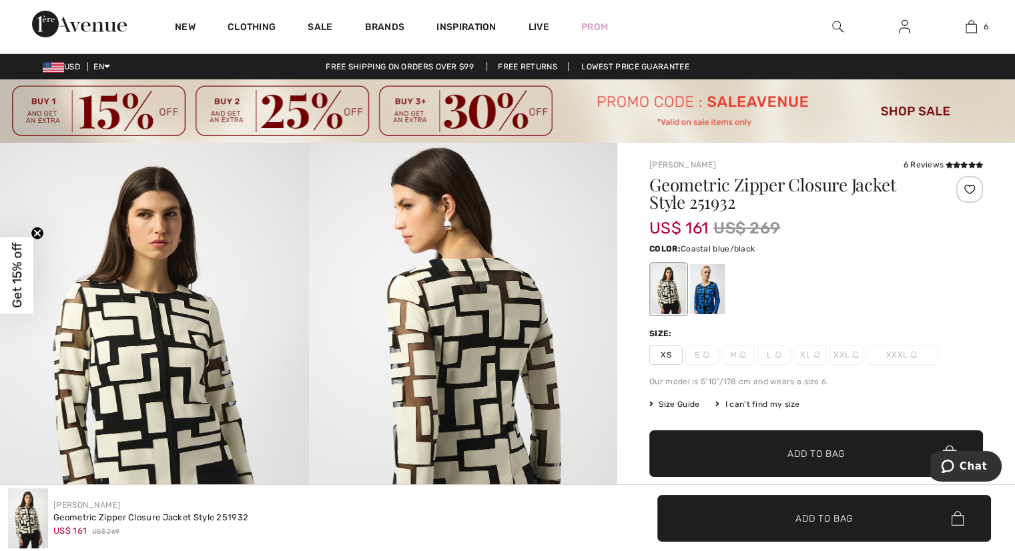
click at [705, 288] on div at bounding box center [707, 289] width 35 height 50
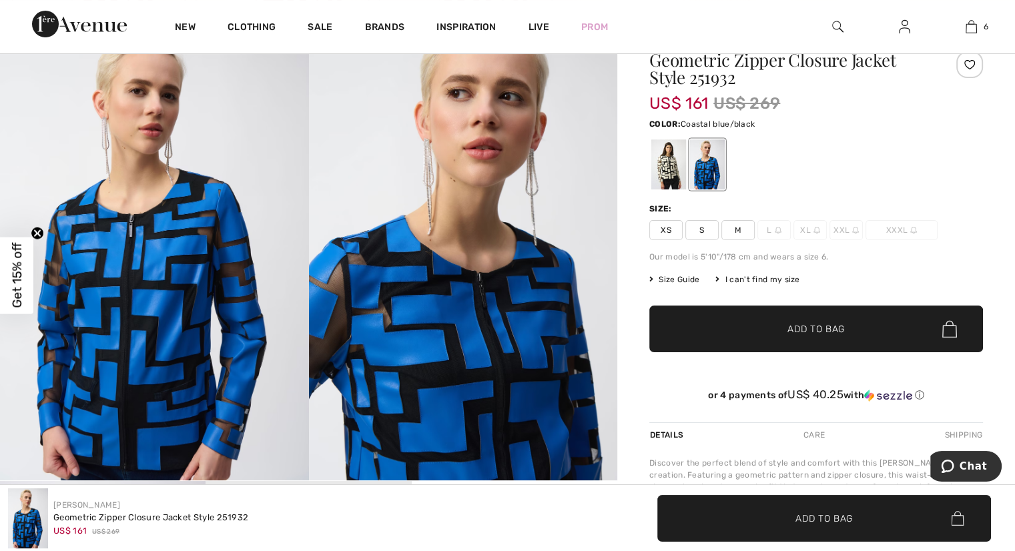
scroll to position [200, 0]
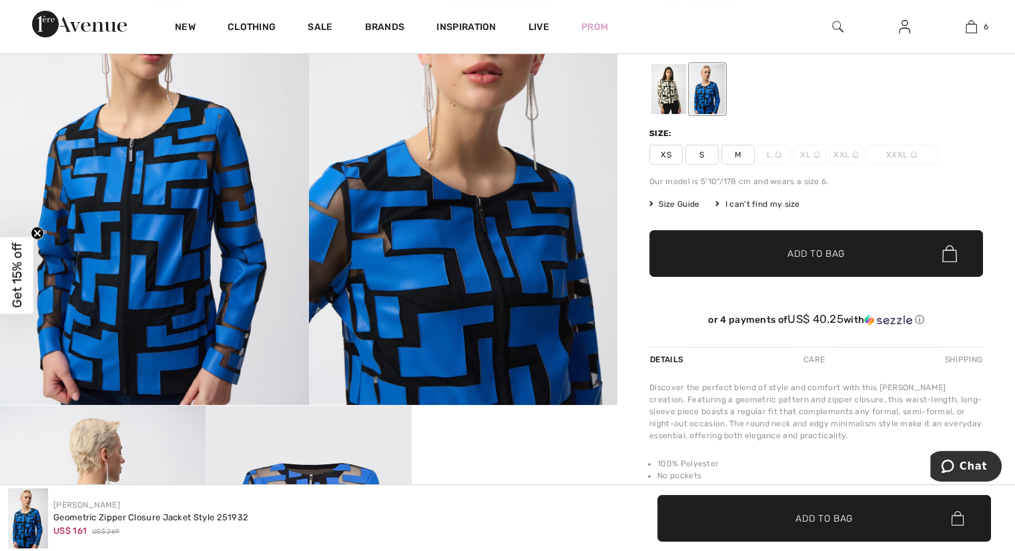
click at [675, 203] on span "Size Guide" at bounding box center [674, 204] width 50 height 12
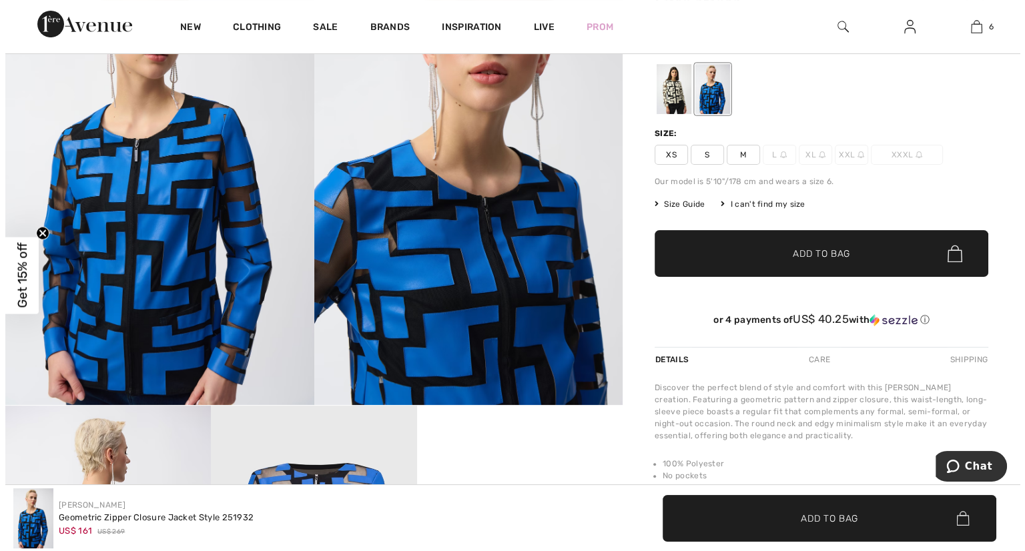
scroll to position [201, 0]
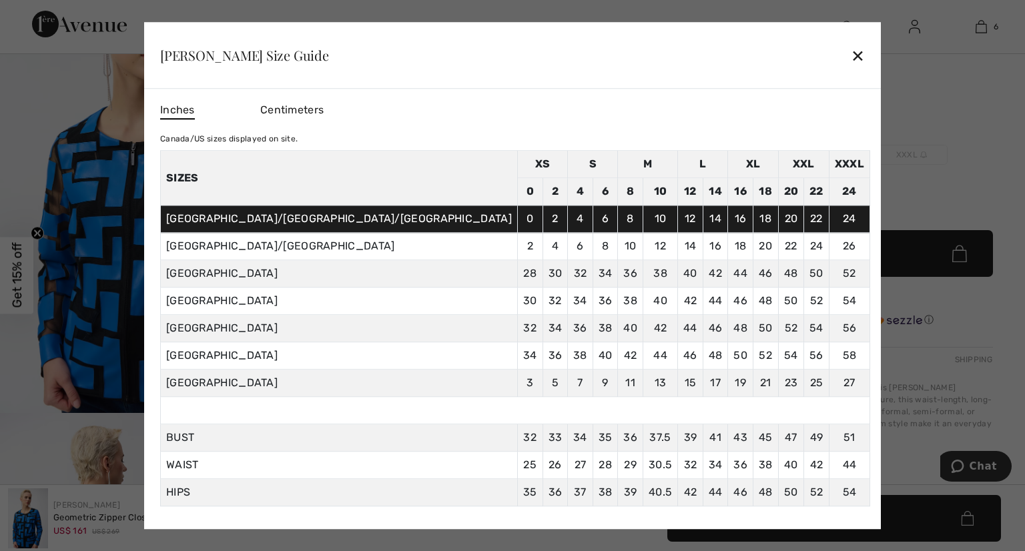
click at [851, 55] on div "✕" at bounding box center [858, 55] width 14 height 28
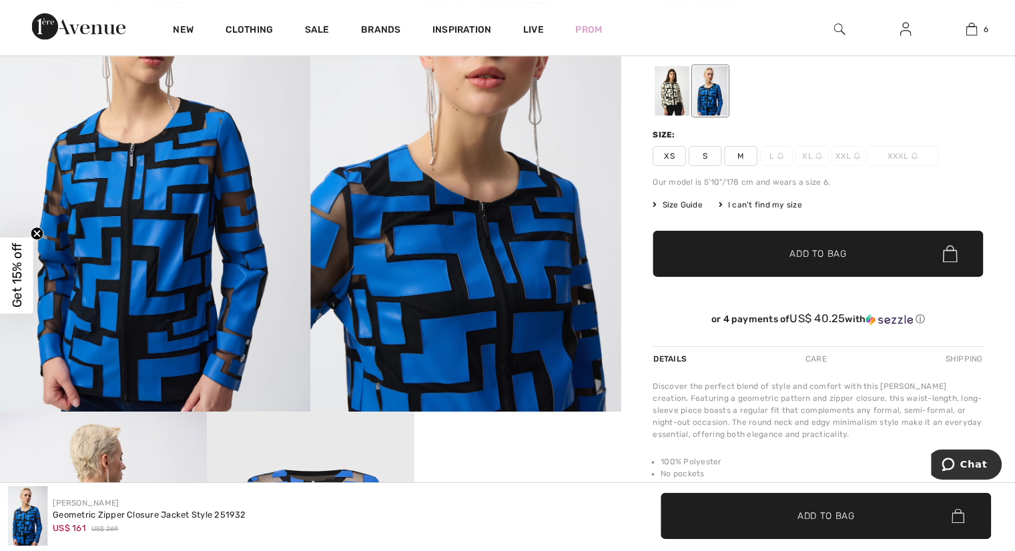
scroll to position [200, 0]
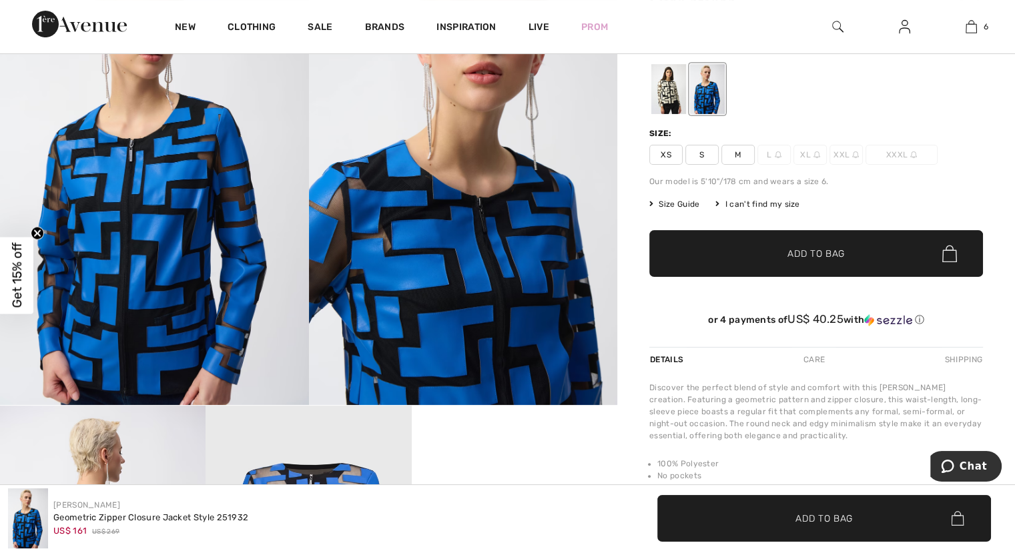
click at [707, 155] on span "S" at bounding box center [701, 155] width 33 height 20
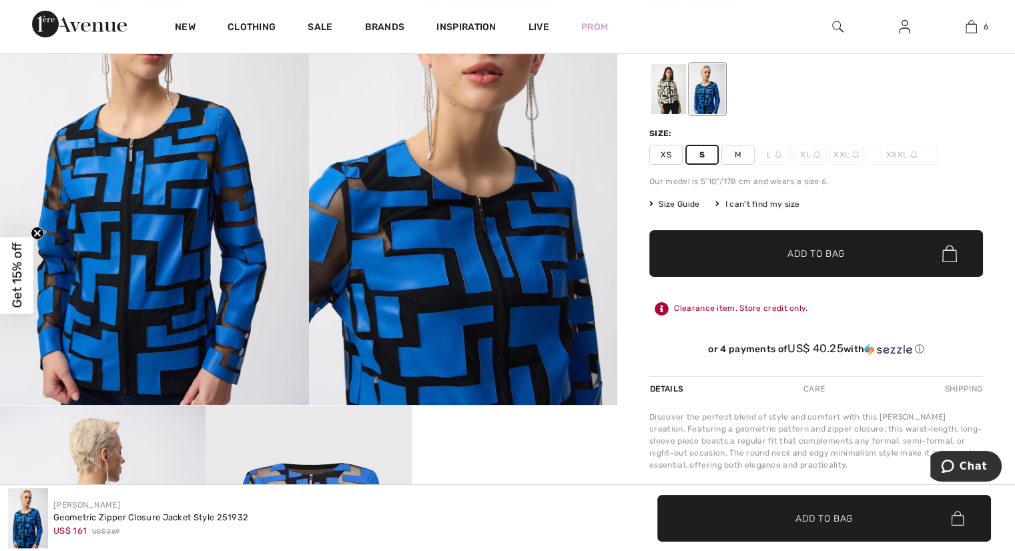
click at [771, 257] on span "✔ Added to Bag" at bounding box center [796, 254] width 81 height 14
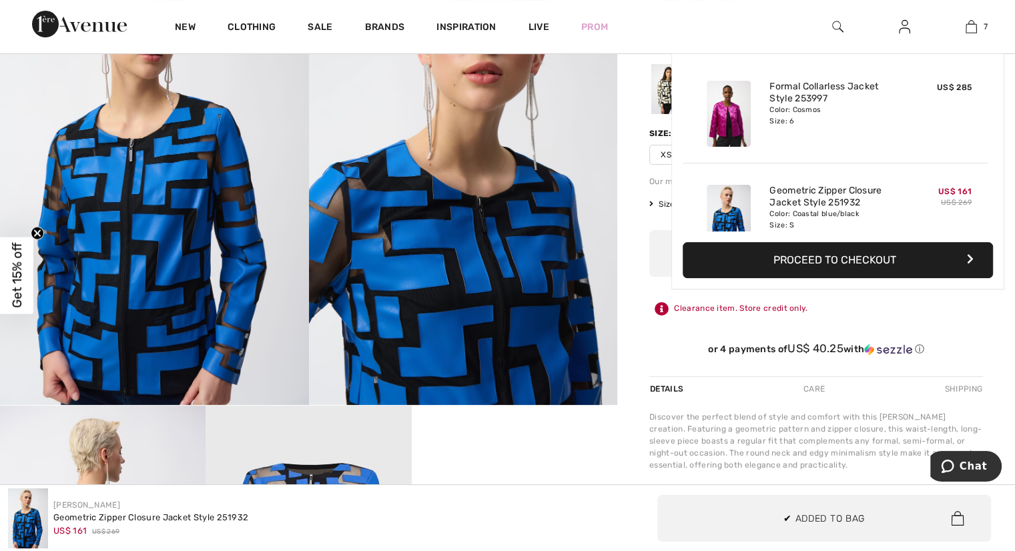
scroll to position [561, 0]
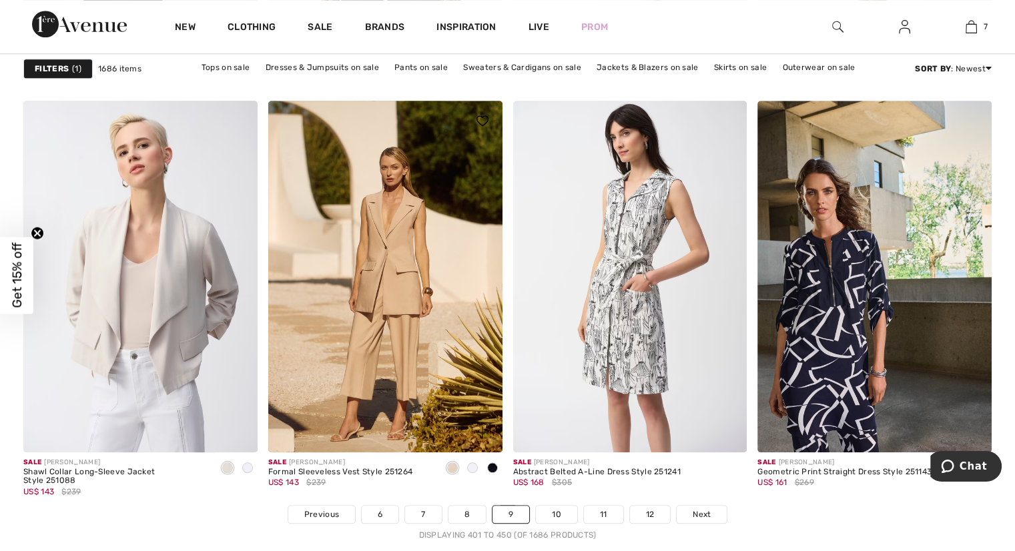
scroll to position [6341, 0]
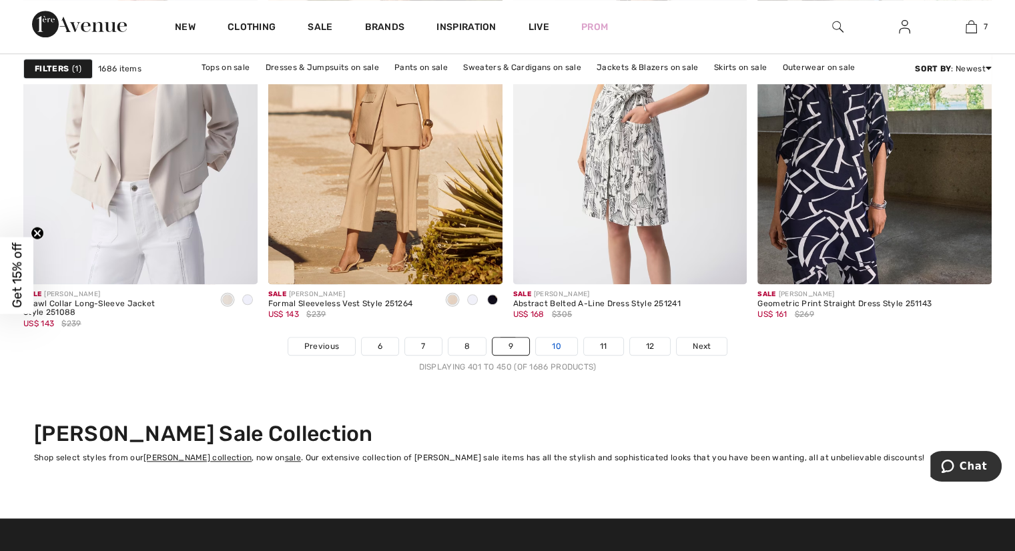
click at [566, 345] on link "10" at bounding box center [556, 346] width 41 height 17
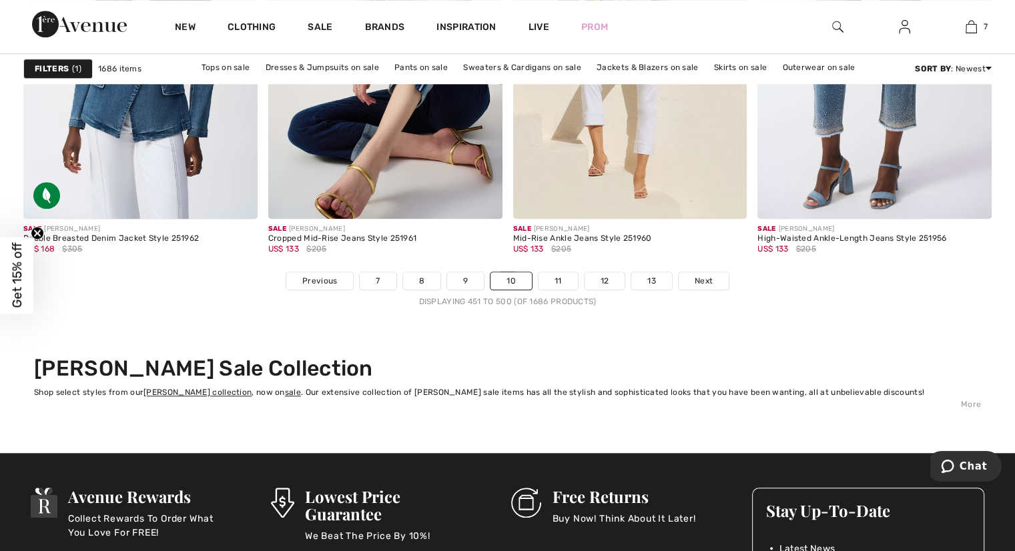
scroll to position [6407, 0]
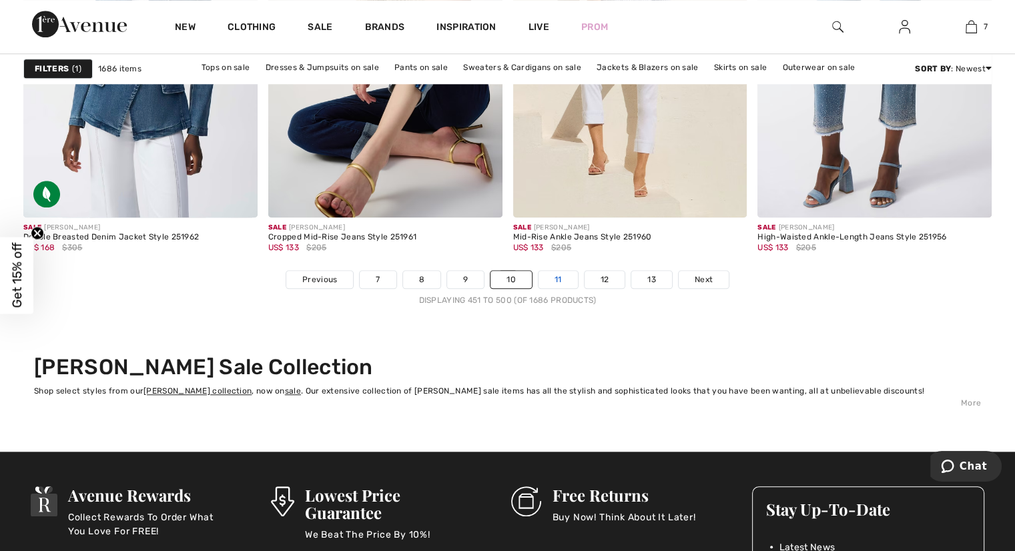
click at [566, 275] on link "11" at bounding box center [558, 279] width 39 height 17
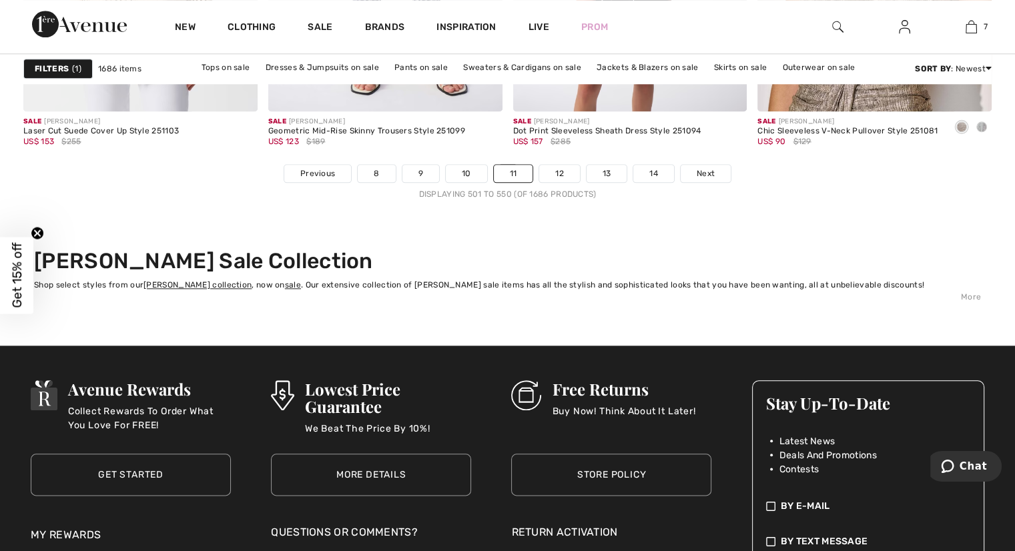
scroll to position [6541, 0]
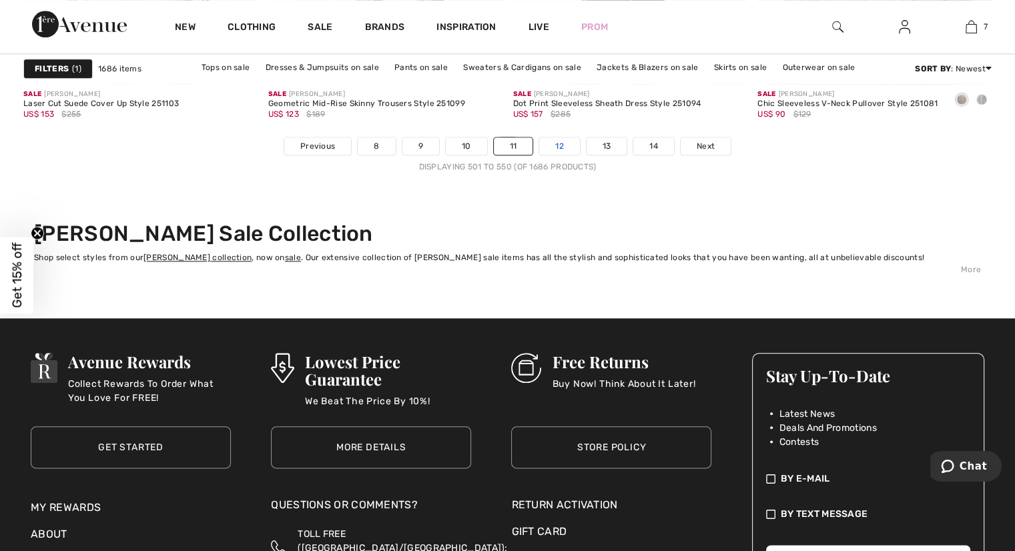
click at [568, 143] on link "12" at bounding box center [559, 145] width 41 height 17
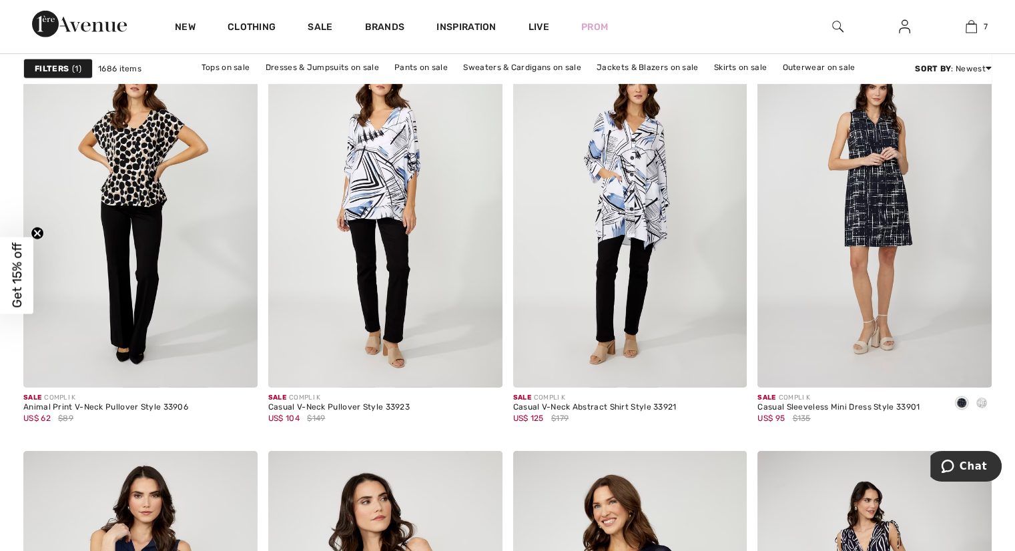
scroll to position [4338, 0]
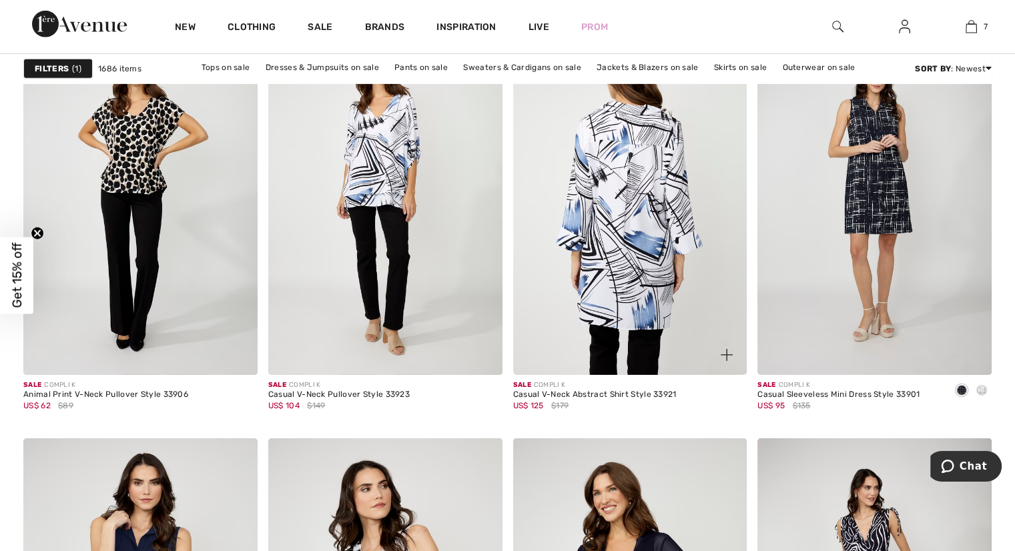
click at [637, 207] on img at bounding box center [630, 199] width 234 height 351
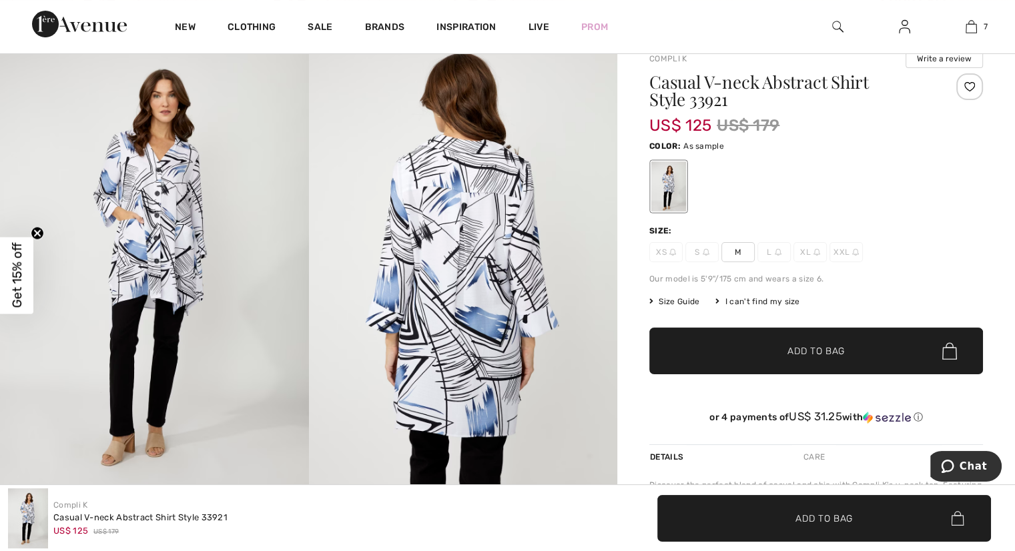
scroll to position [133, 0]
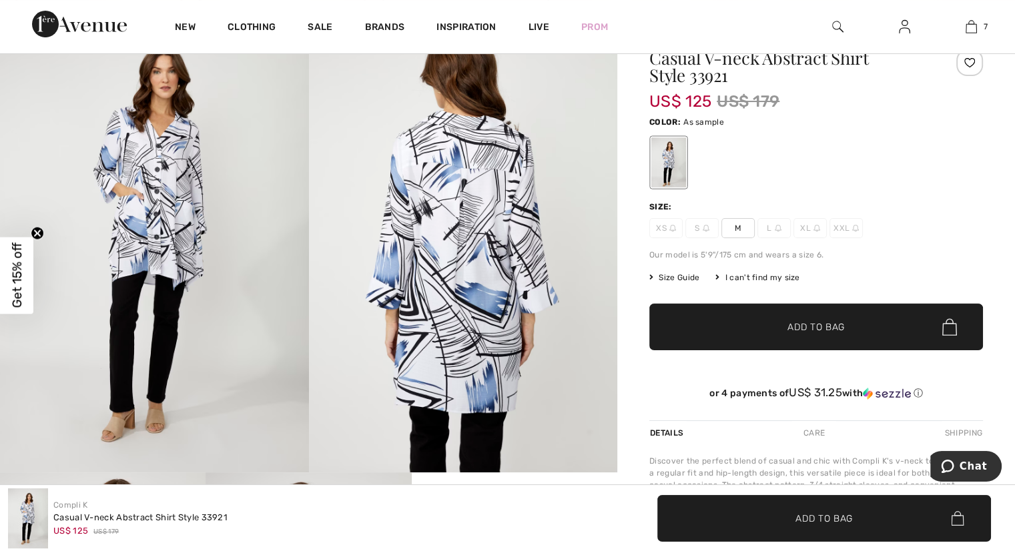
click at [158, 240] on img at bounding box center [154, 240] width 309 height 463
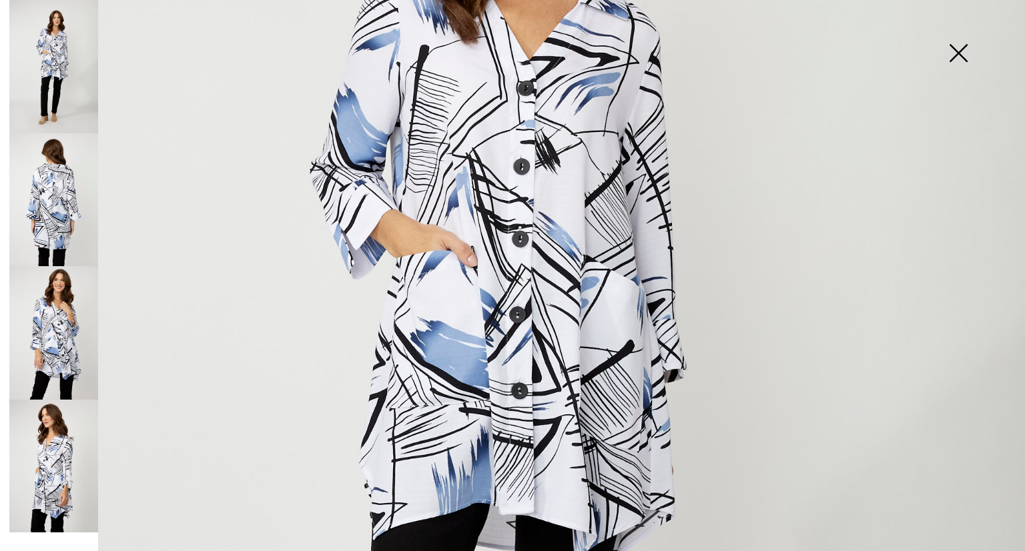
scroll to position [400, 0]
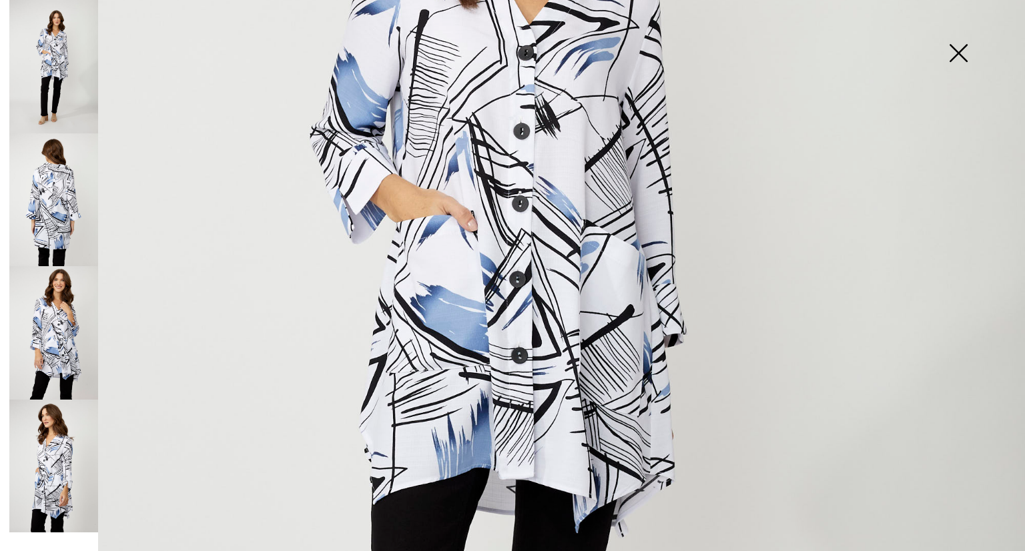
click at [958, 50] on img at bounding box center [958, 54] width 67 height 69
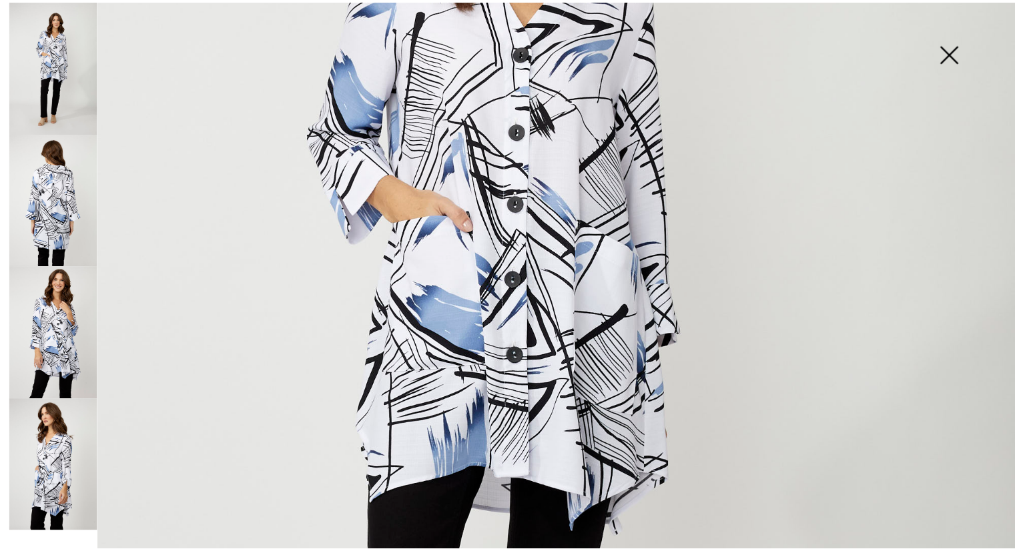
scroll to position [133, 0]
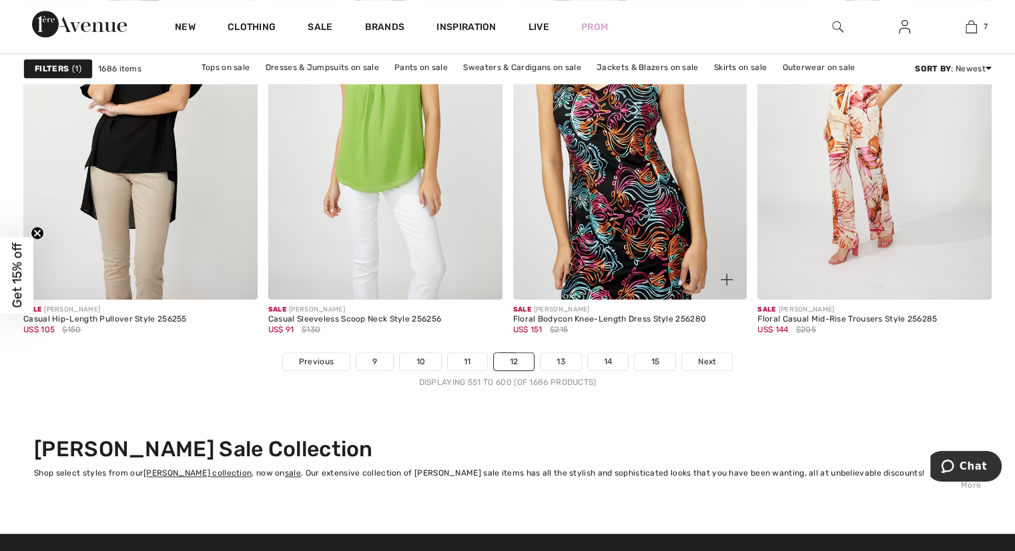
scroll to position [6474, 0]
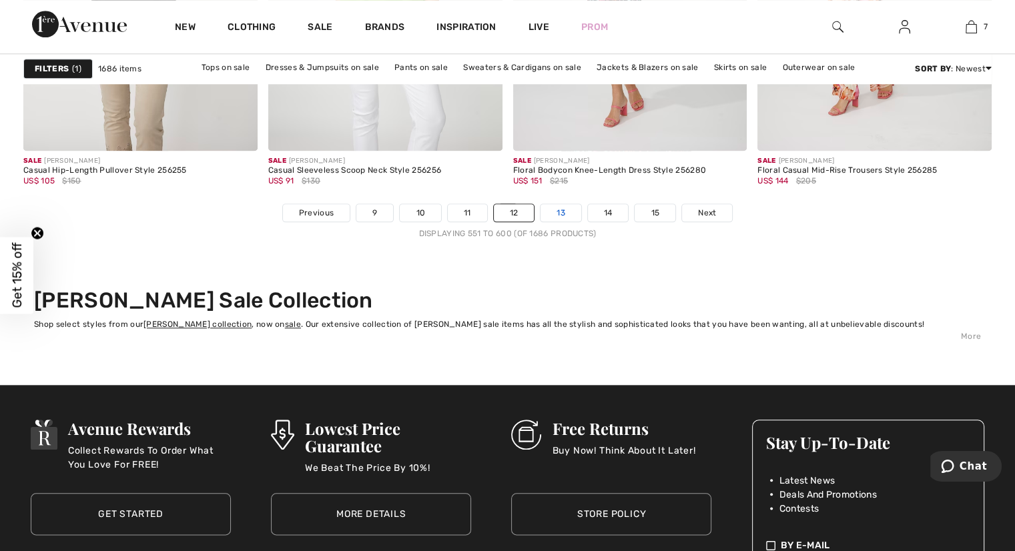
click at [553, 208] on link "13" at bounding box center [561, 212] width 41 height 17
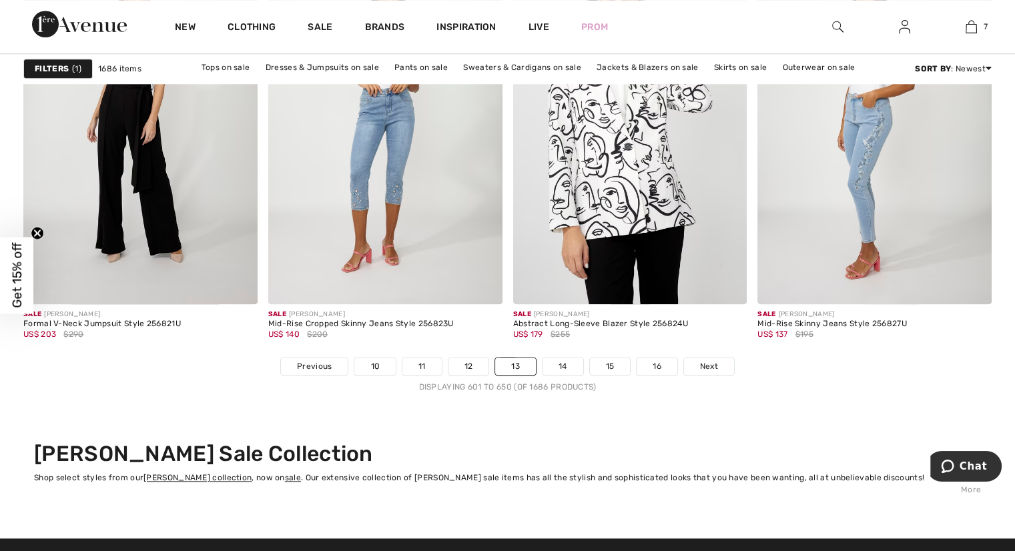
scroll to position [6407, 0]
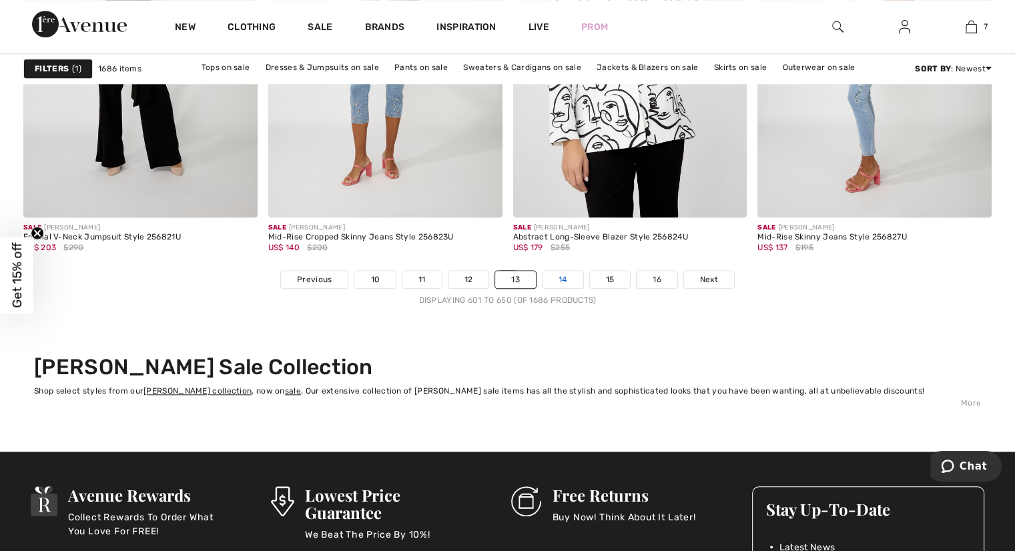
click at [559, 276] on link "14" at bounding box center [563, 279] width 41 height 17
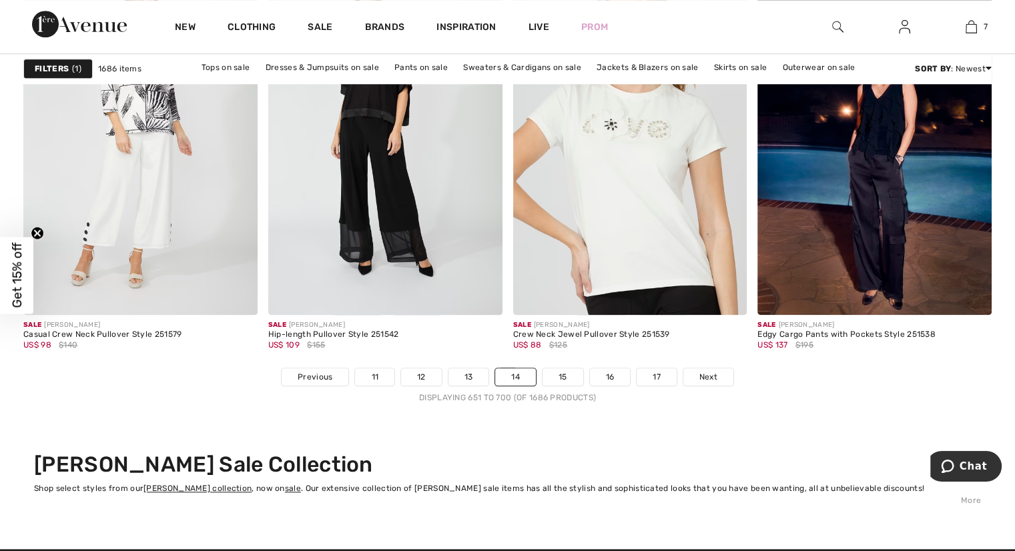
scroll to position [6407, 0]
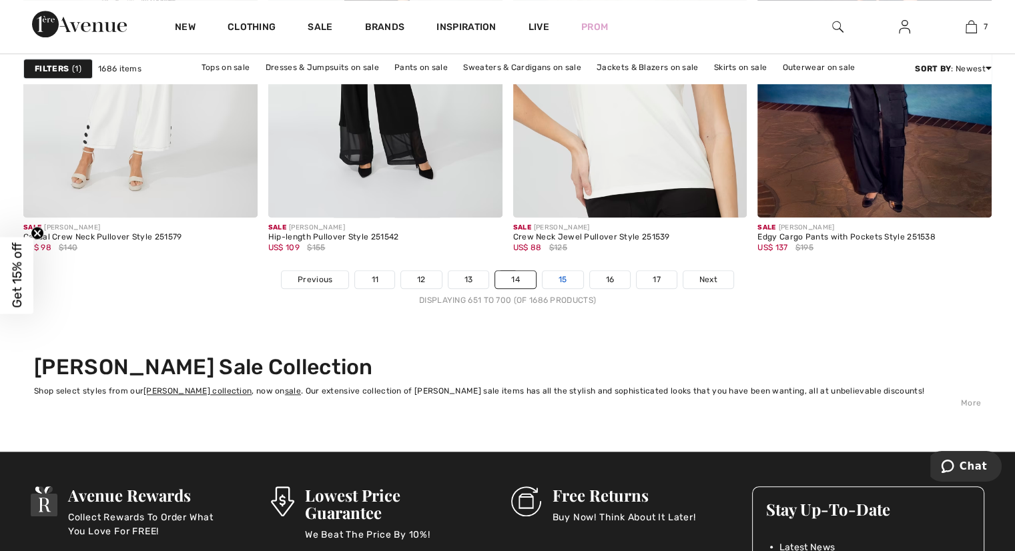
click at [559, 273] on link "15" at bounding box center [563, 279] width 41 height 17
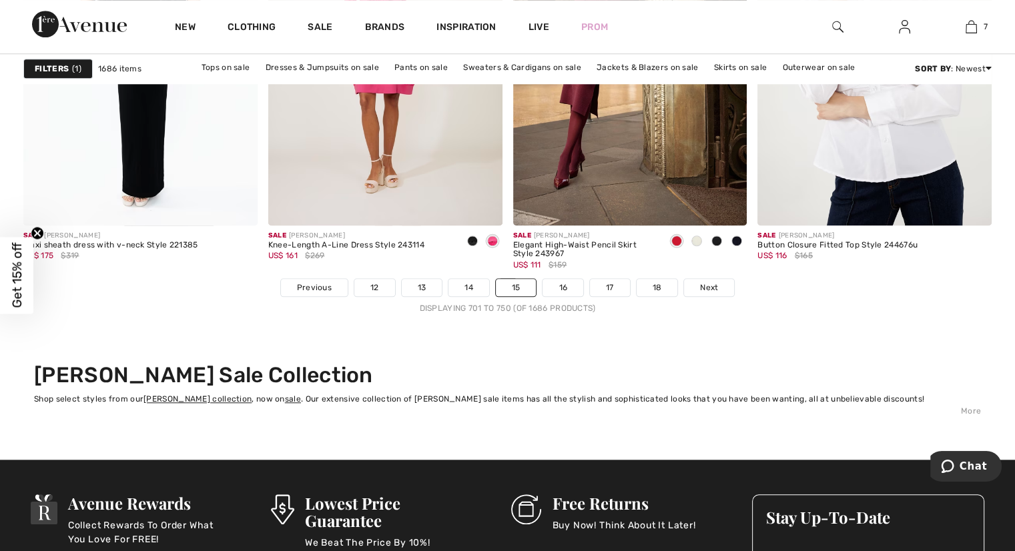
scroll to position [6407, 0]
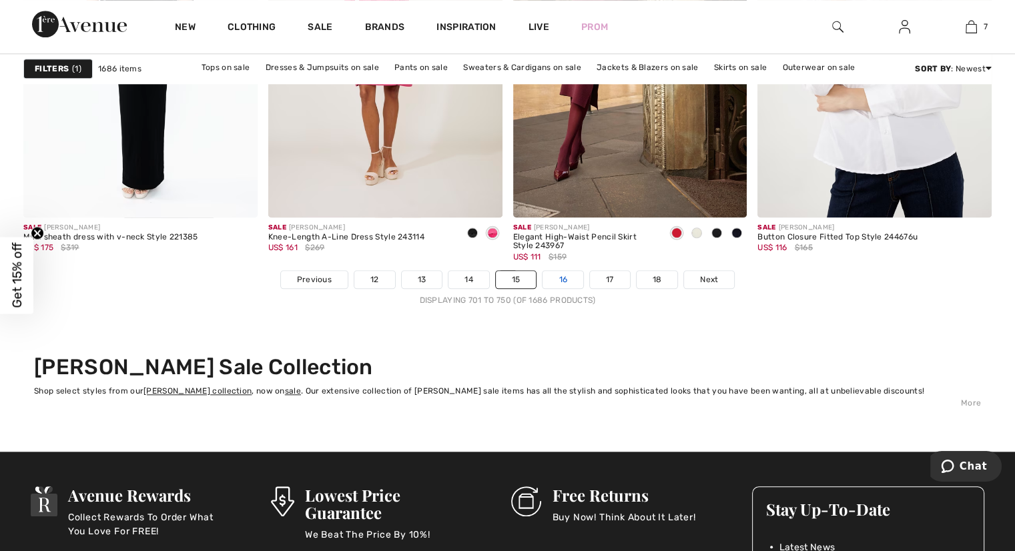
click at [567, 273] on link "16" at bounding box center [563, 279] width 41 height 17
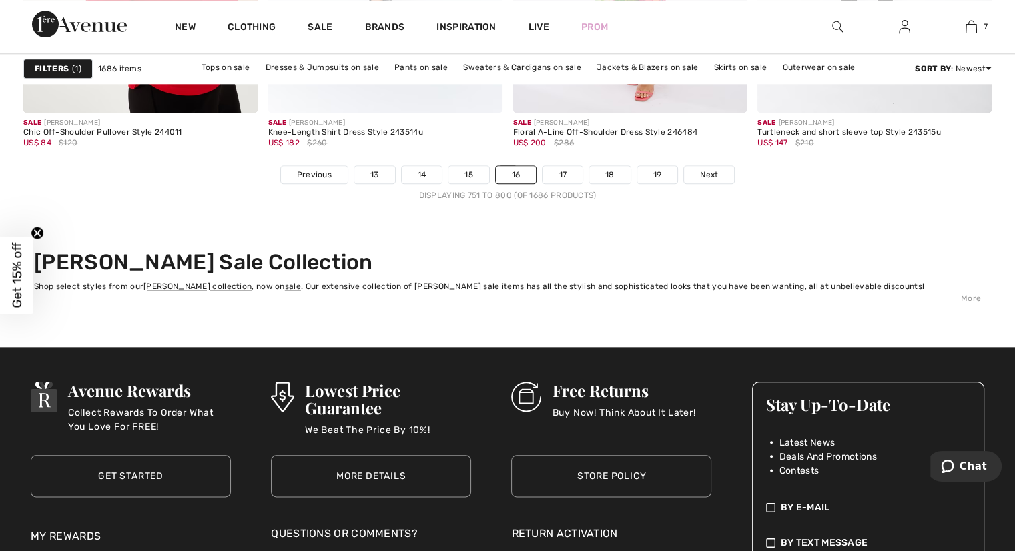
scroll to position [6541, 0]
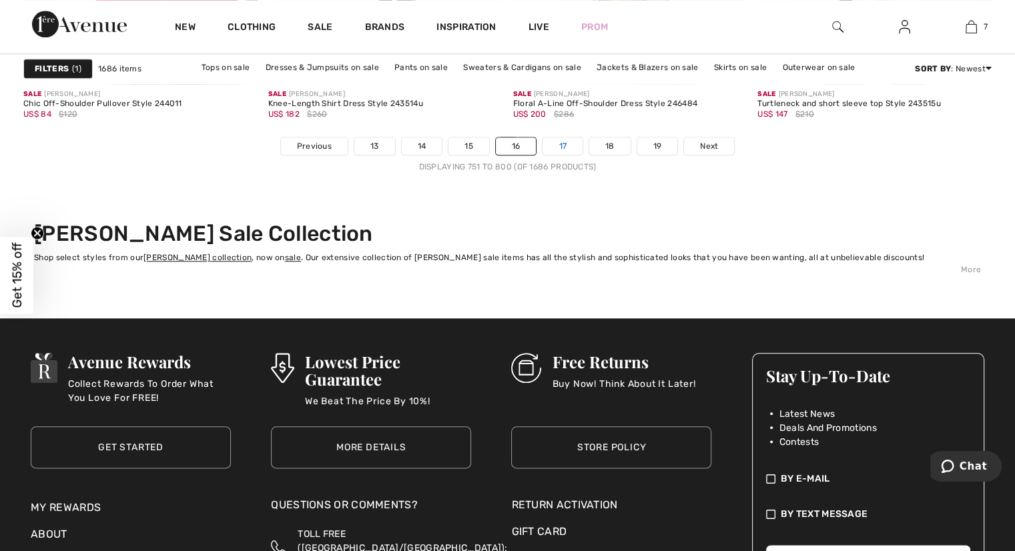
click at [569, 145] on link "17" at bounding box center [563, 145] width 40 height 17
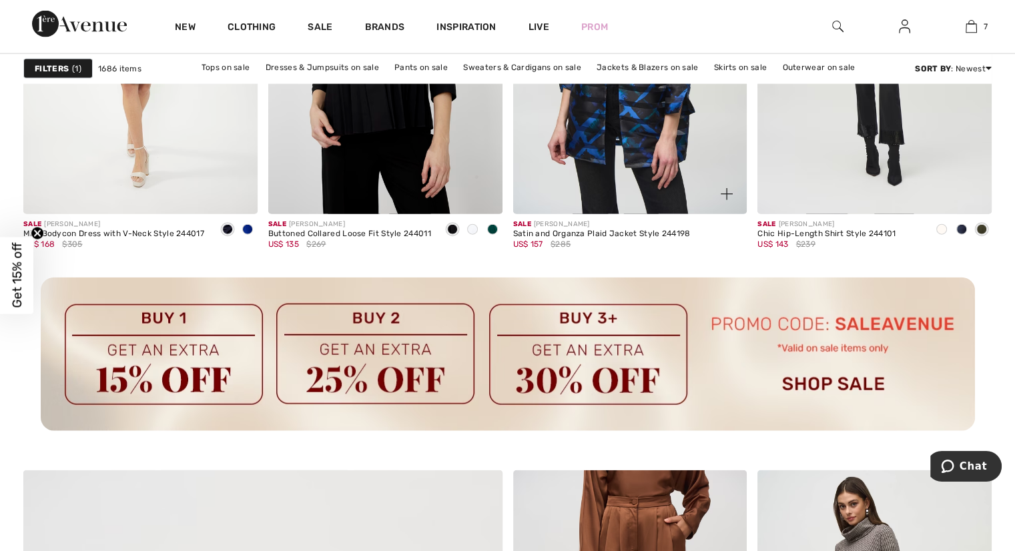
scroll to position [2937, 0]
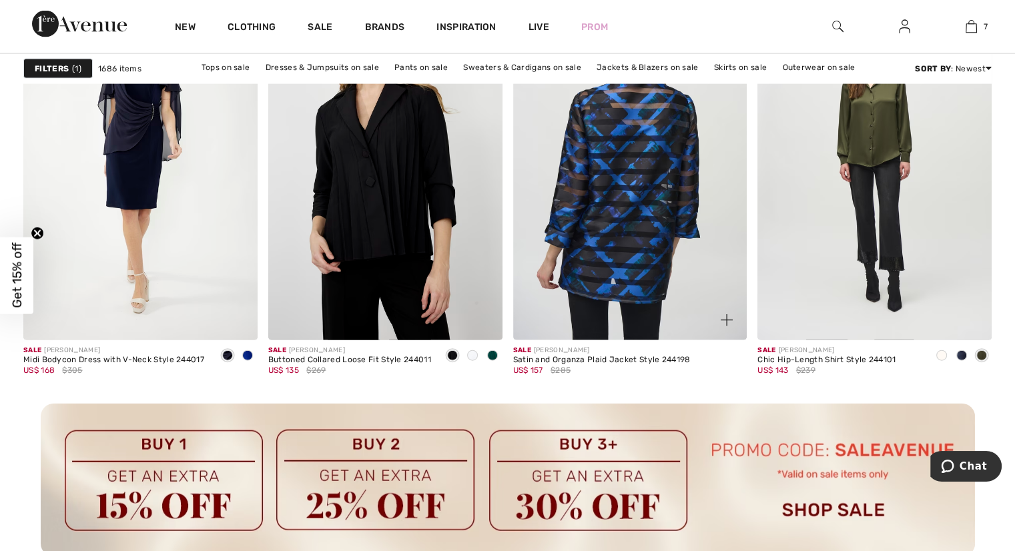
click at [641, 170] on img at bounding box center [630, 164] width 234 height 351
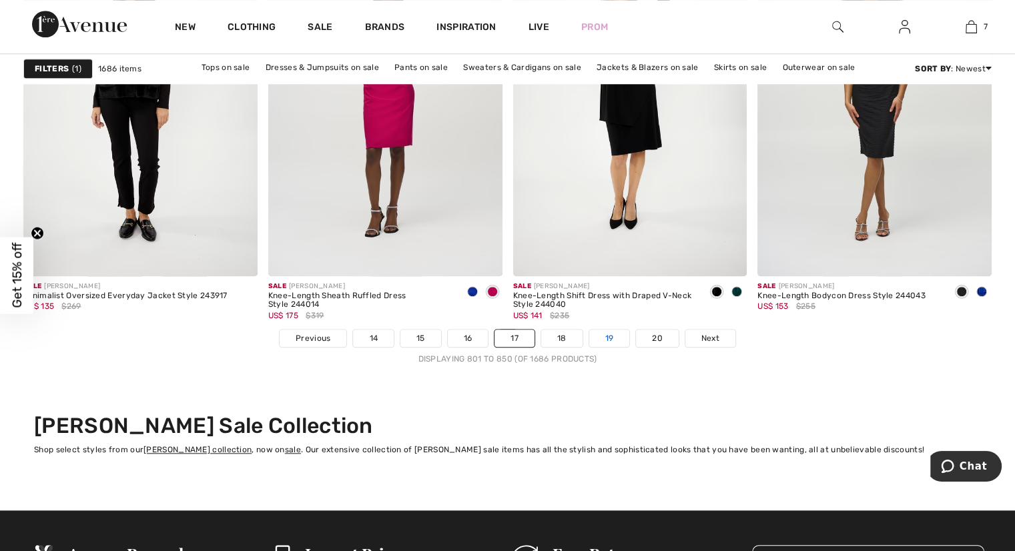
scroll to position [6341, 0]
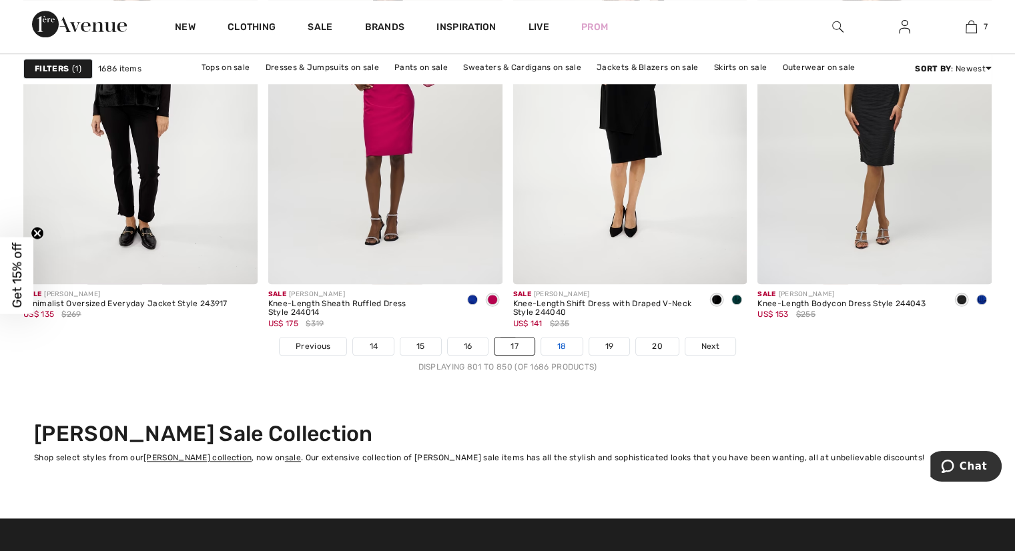
click at [558, 346] on link "18" at bounding box center [561, 346] width 41 height 17
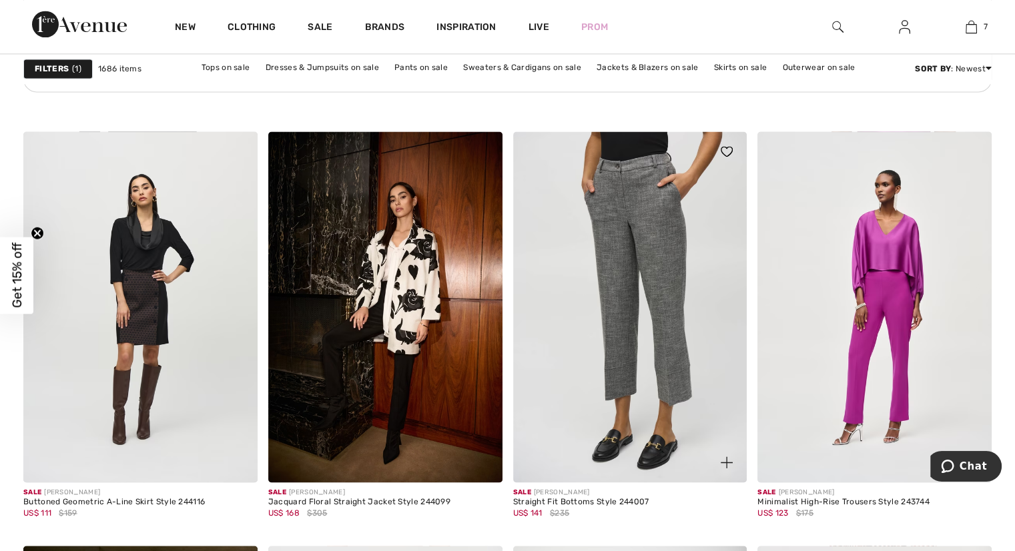
scroll to position [2002, 0]
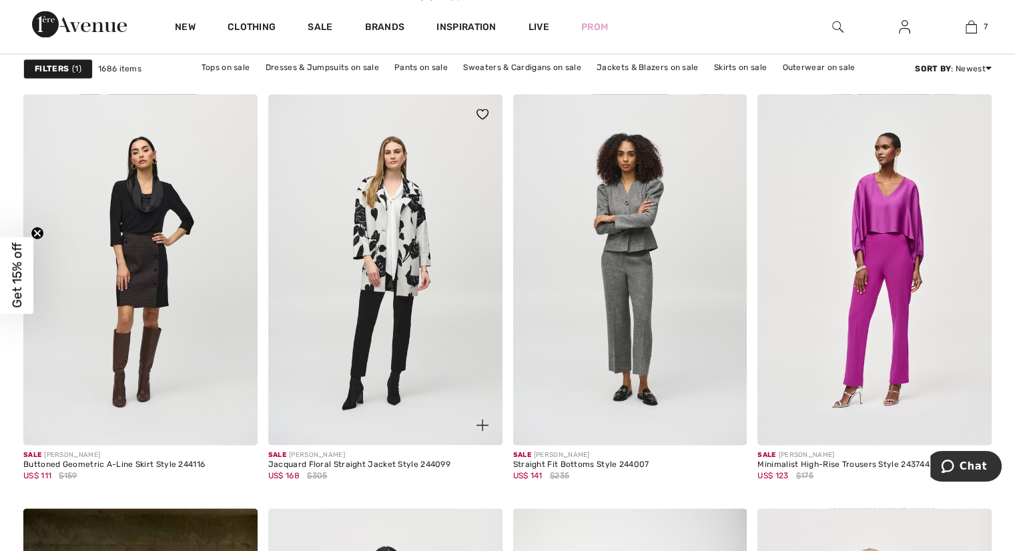
click at [398, 252] on img at bounding box center [385, 269] width 234 height 351
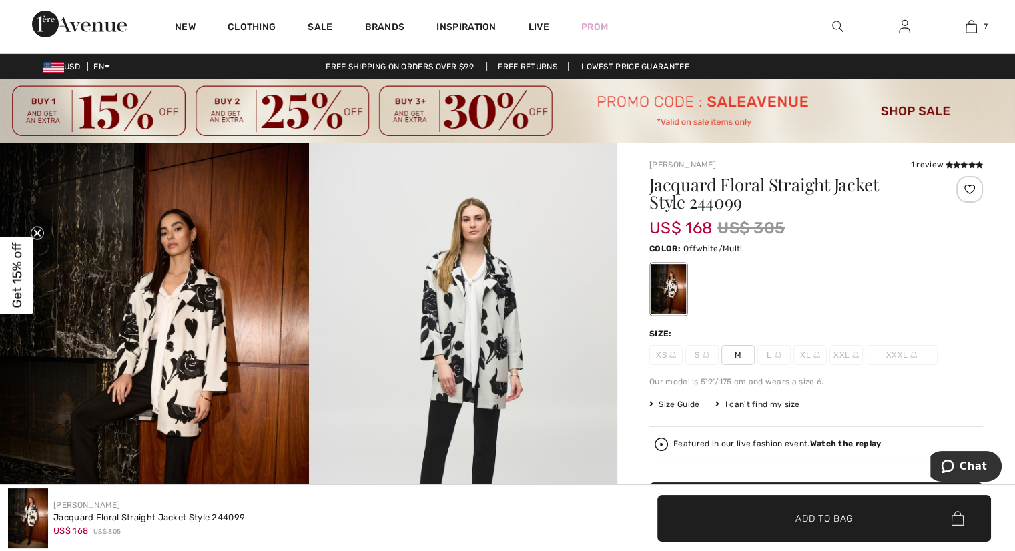
click at [474, 322] on img at bounding box center [463, 374] width 309 height 463
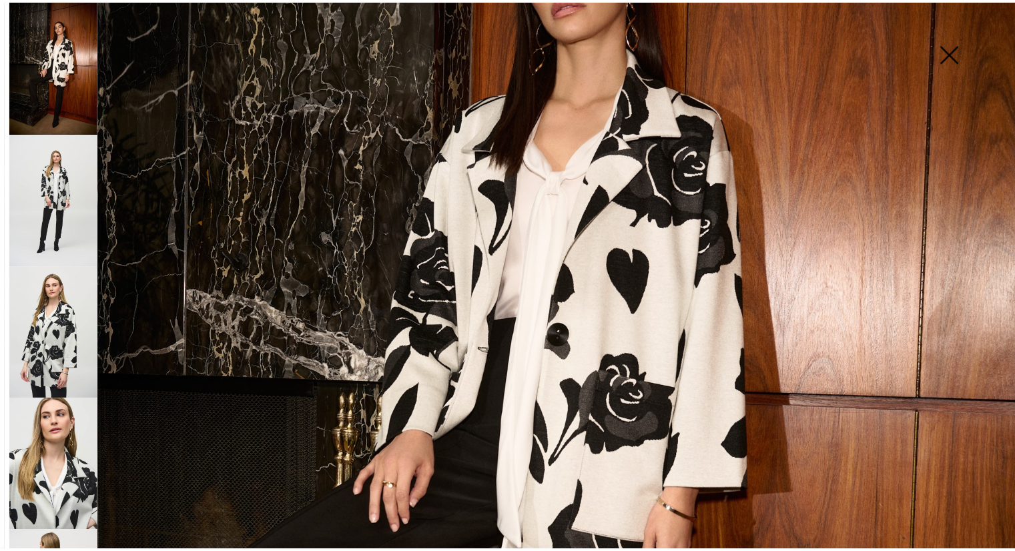
scroll to position [400, 0]
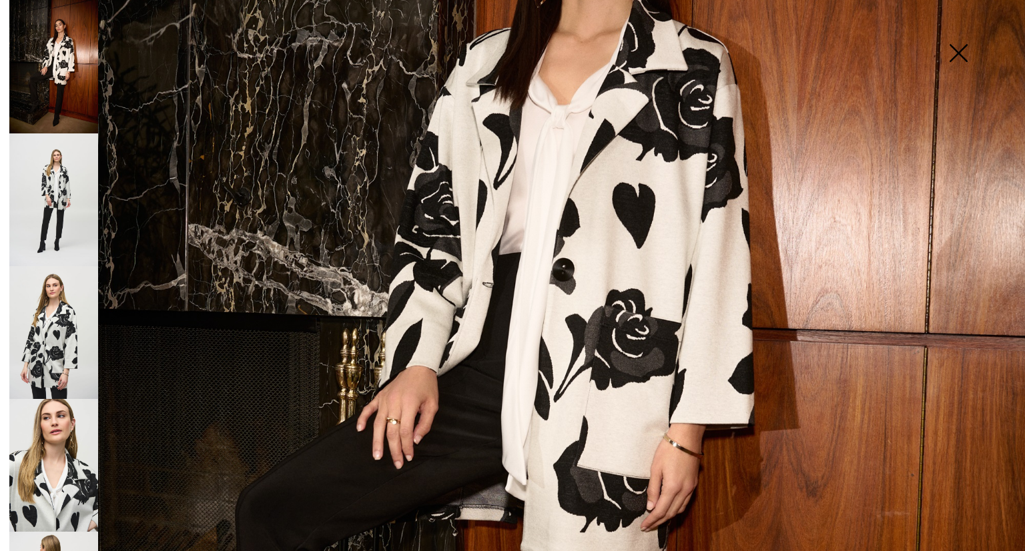
click at [957, 57] on img at bounding box center [958, 54] width 67 height 69
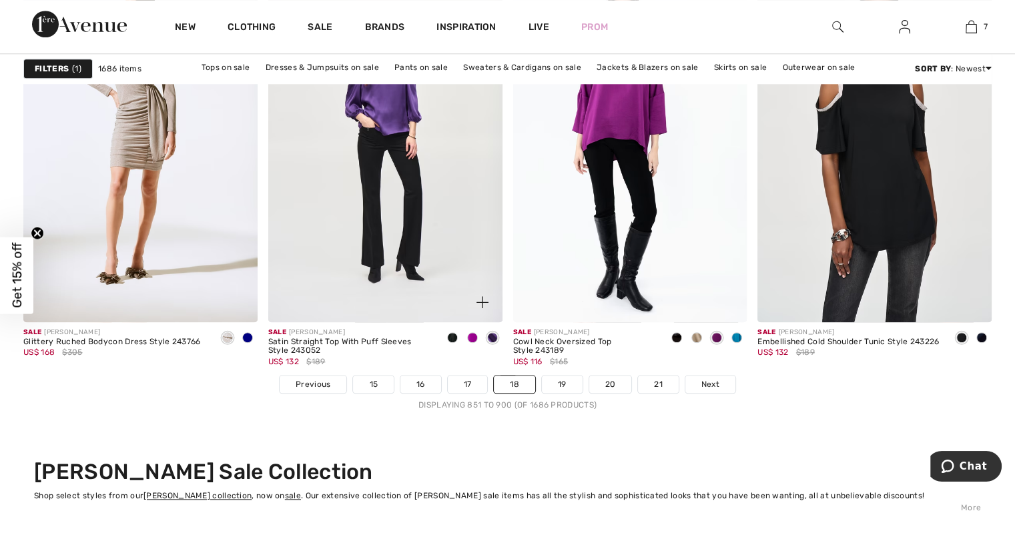
scroll to position [6341, 0]
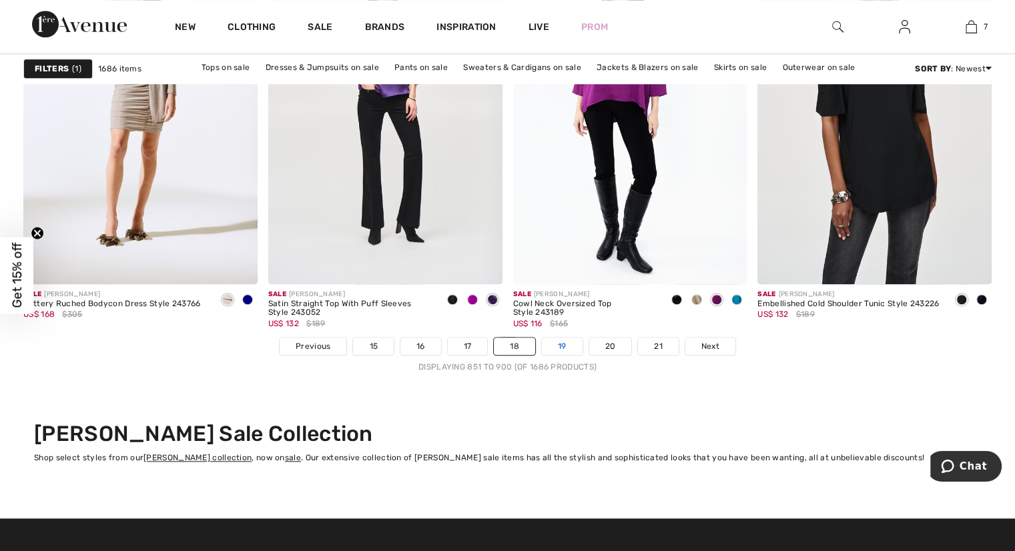
click at [569, 346] on link "19" at bounding box center [562, 346] width 41 height 17
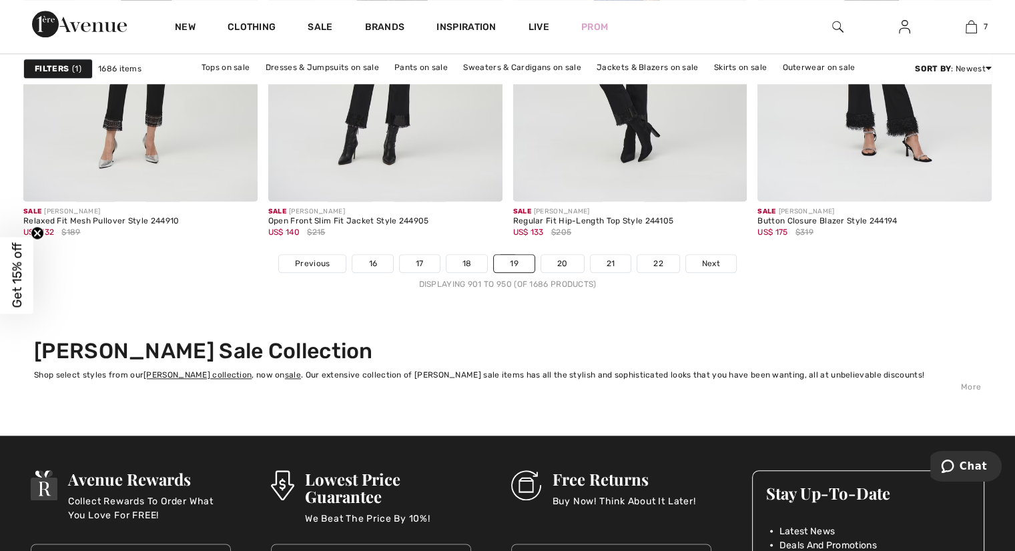
scroll to position [6474, 0]
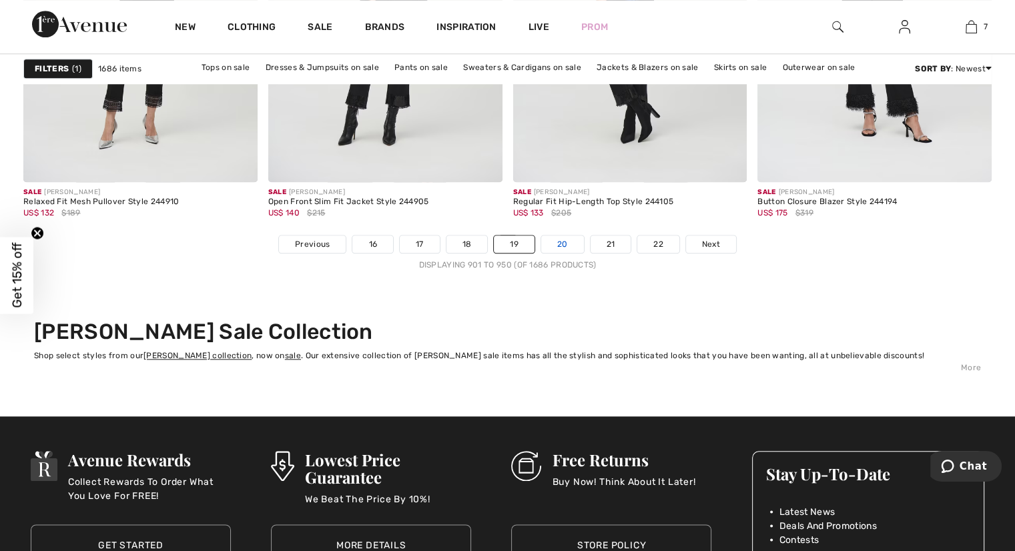
click at [561, 236] on link "20" at bounding box center [562, 244] width 43 height 17
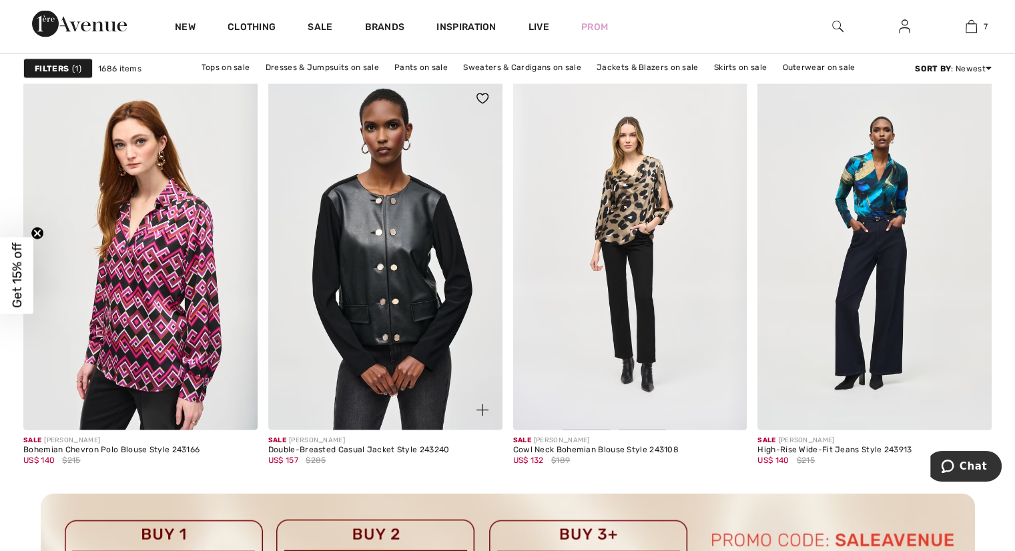
scroll to position [2870, 0]
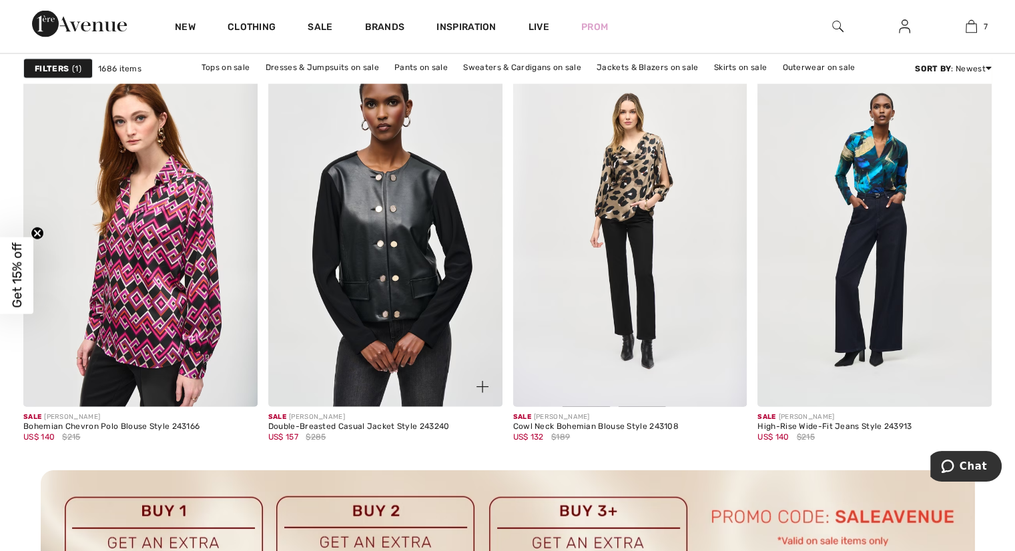
click at [414, 238] on img at bounding box center [385, 230] width 234 height 351
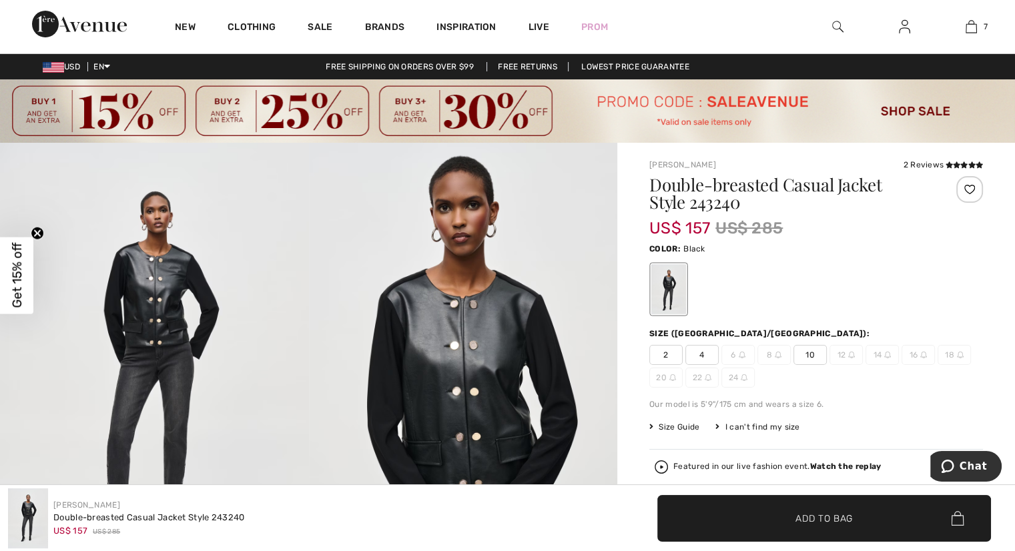
click at [155, 310] on img at bounding box center [154, 374] width 309 height 463
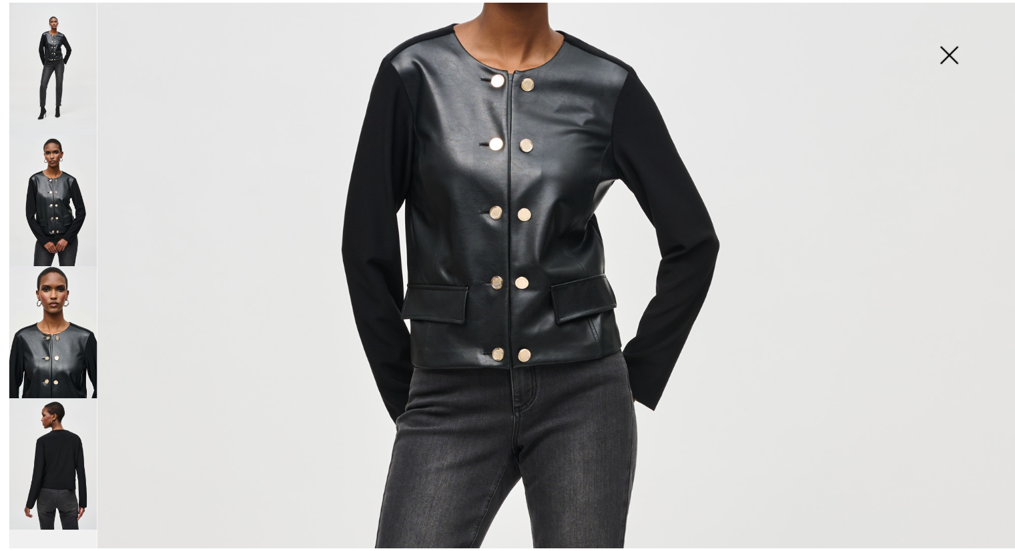
scroll to position [334, 0]
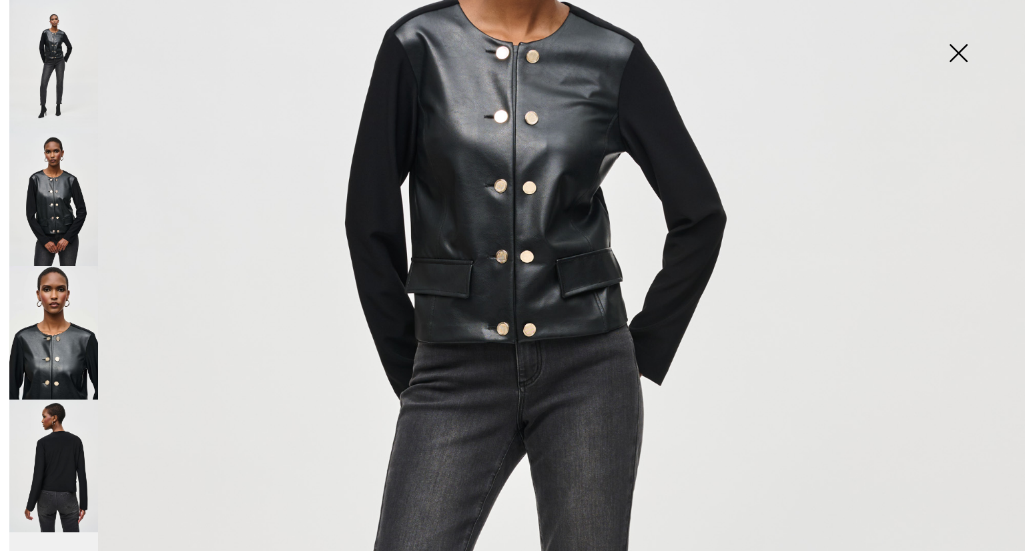
click at [956, 51] on img at bounding box center [958, 54] width 67 height 69
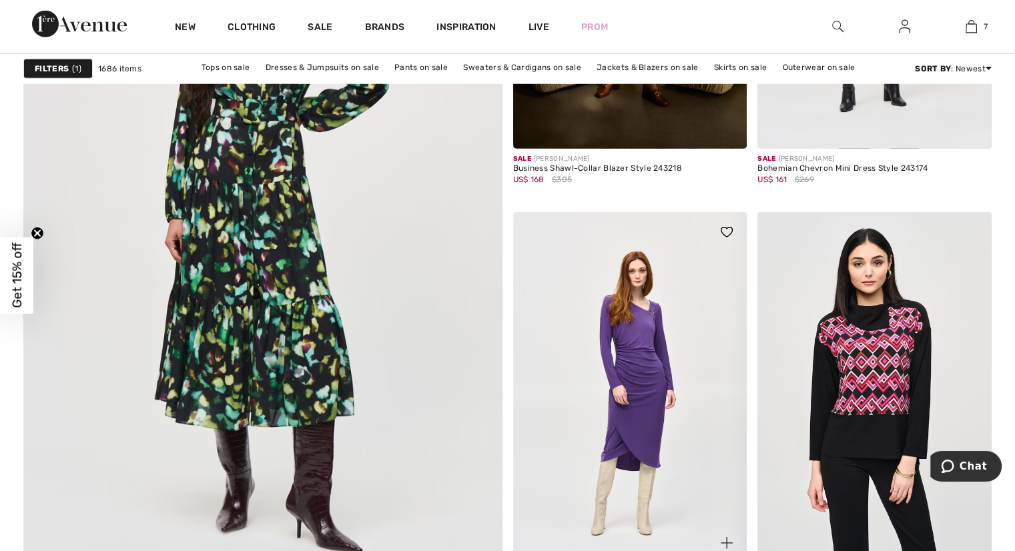
scroll to position [3738, 0]
